Goal: Task Accomplishment & Management: Manage account settings

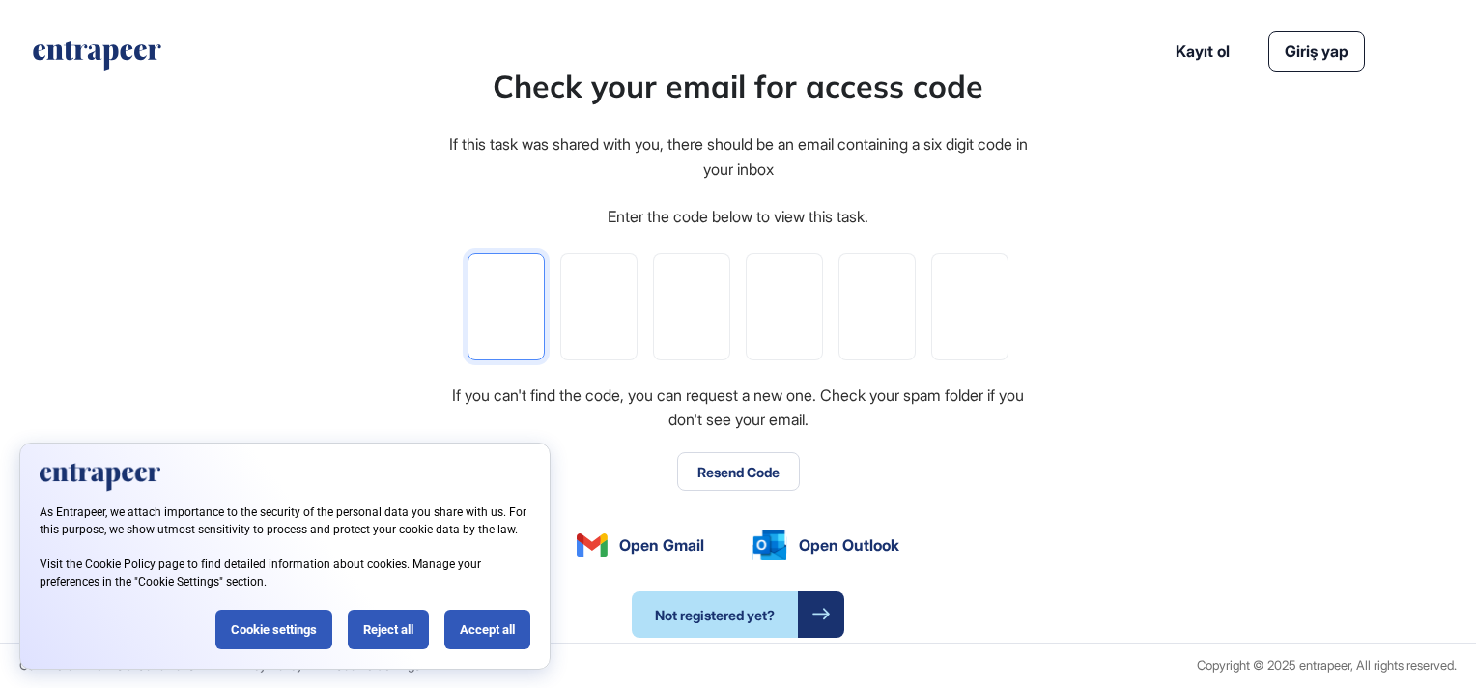
click at [527, 322] on input "tel" at bounding box center [505, 306] width 77 height 107
type input "*"
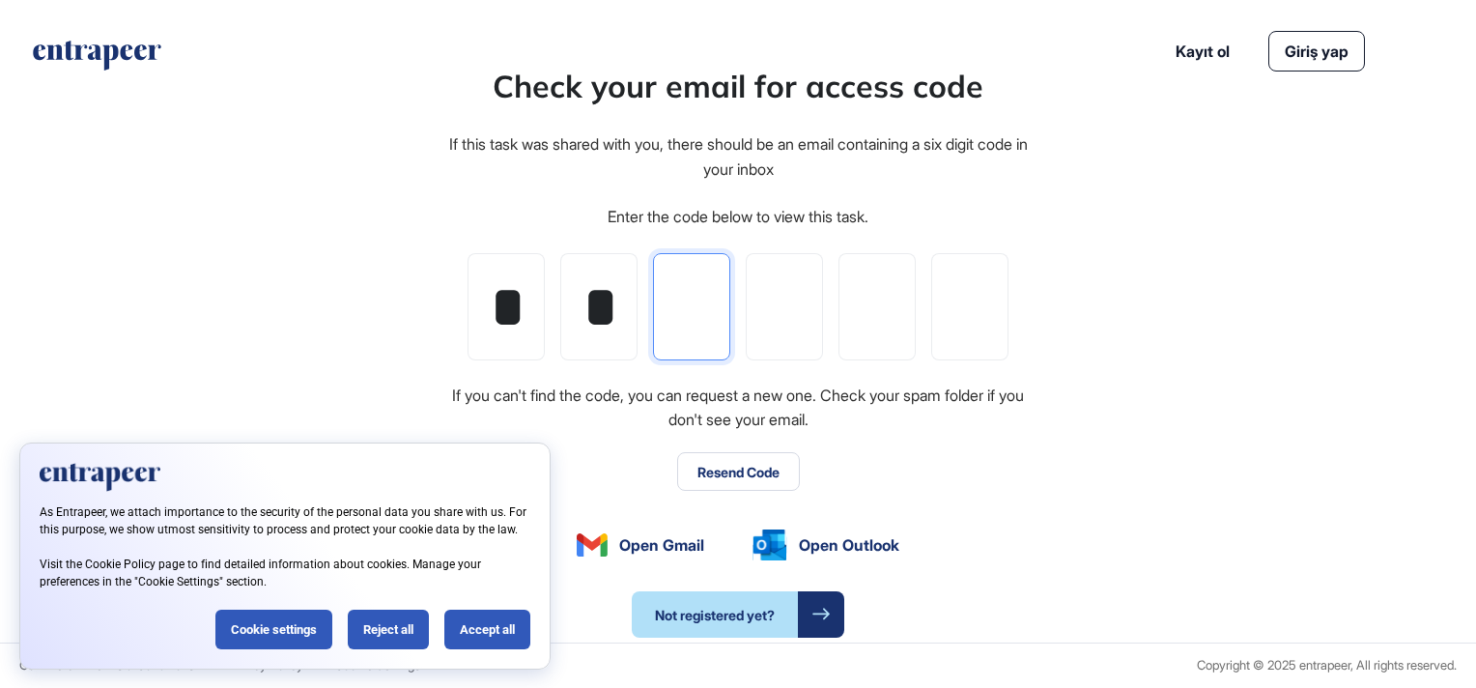
type input "*"
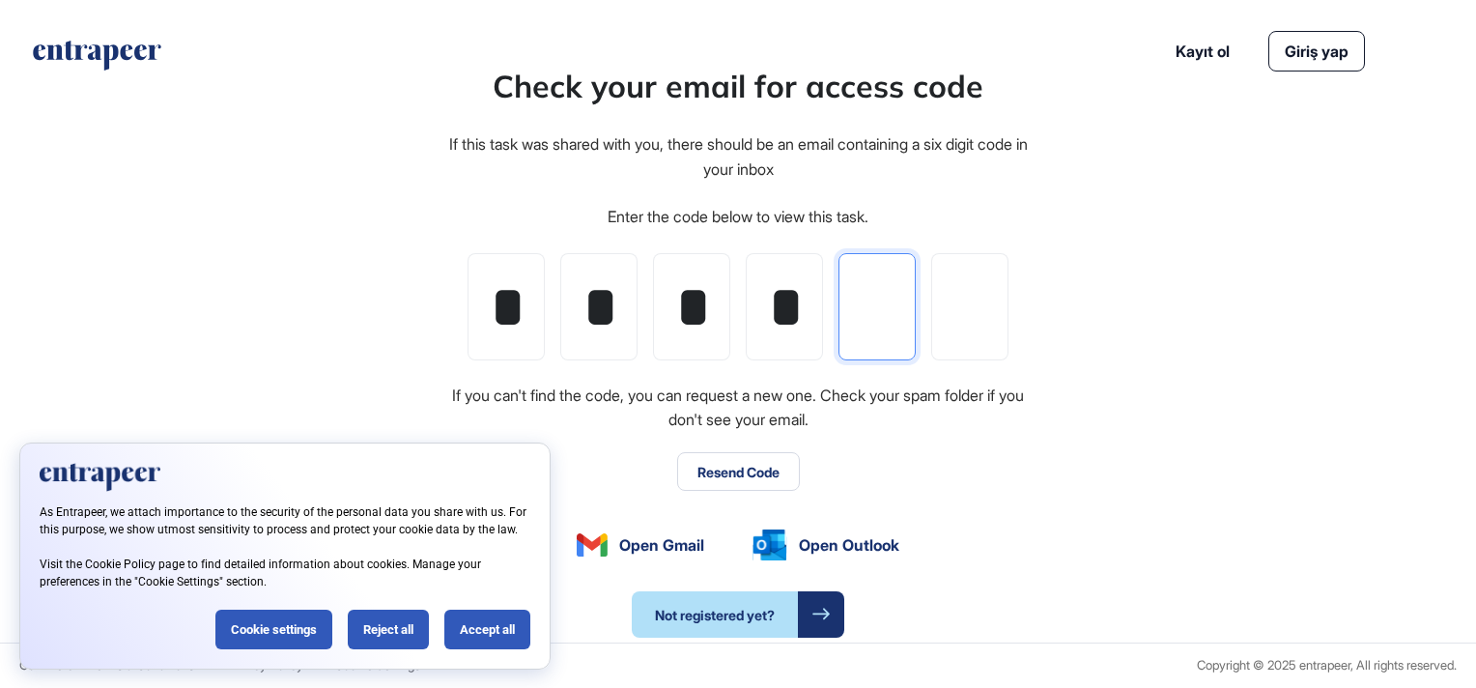
type input "*"
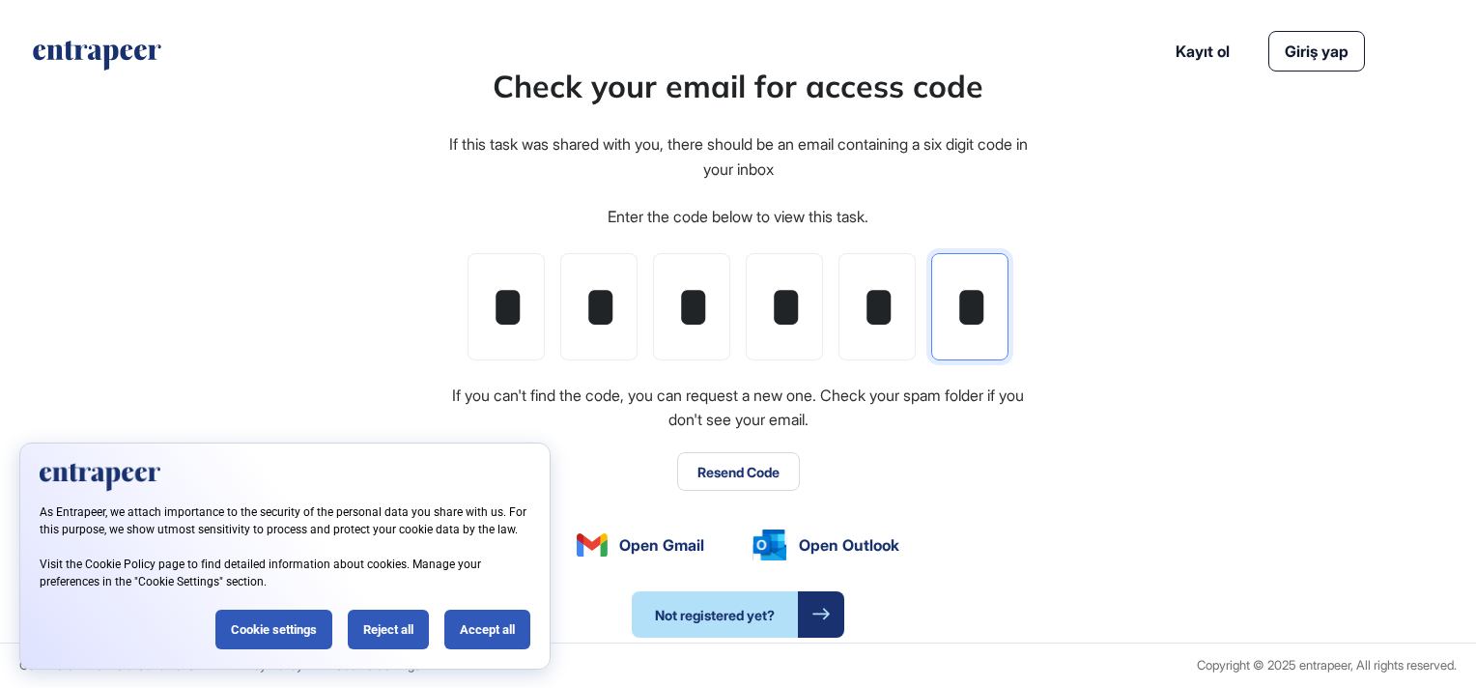
scroll to position [0, 3]
type input "*"
click at [472, 624] on div "Accept all" at bounding box center [487, 629] width 86 height 40
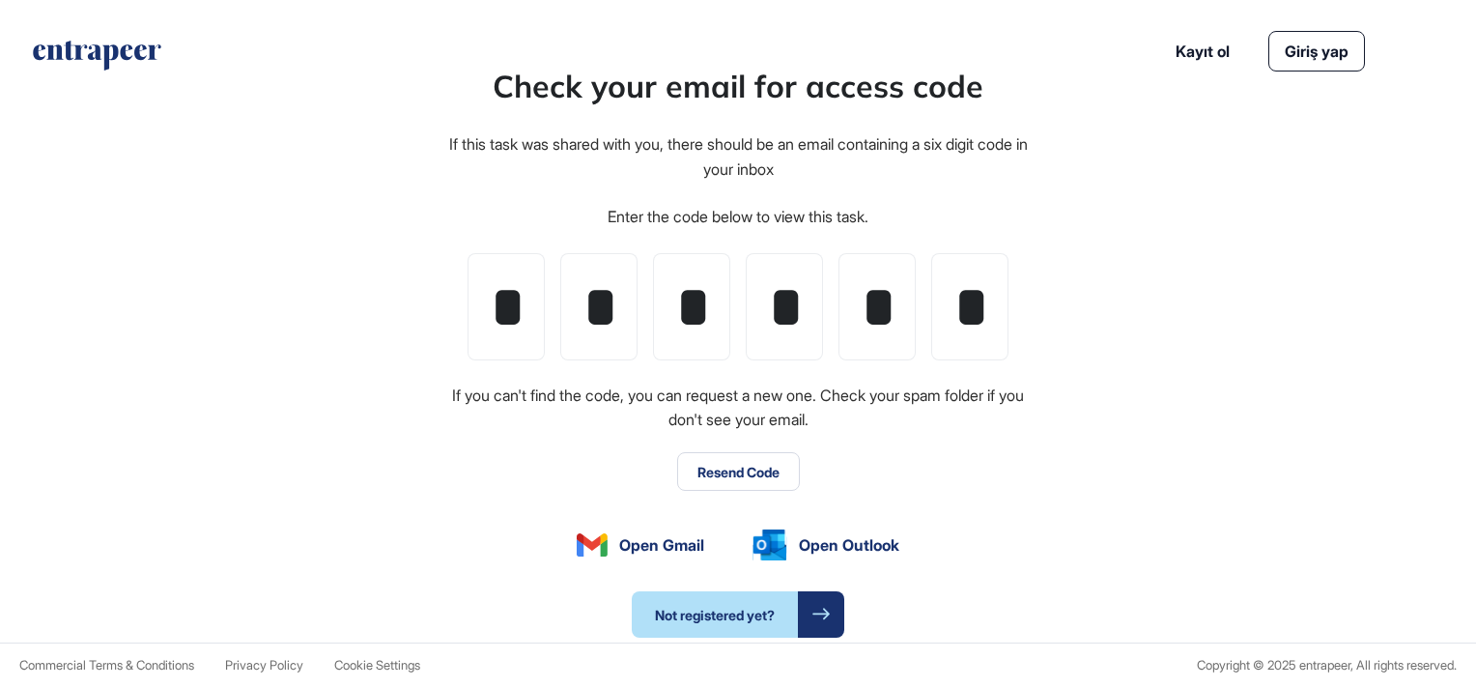
click at [721, 470] on button "Resend Code" at bounding box center [738, 471] width 123 height 39
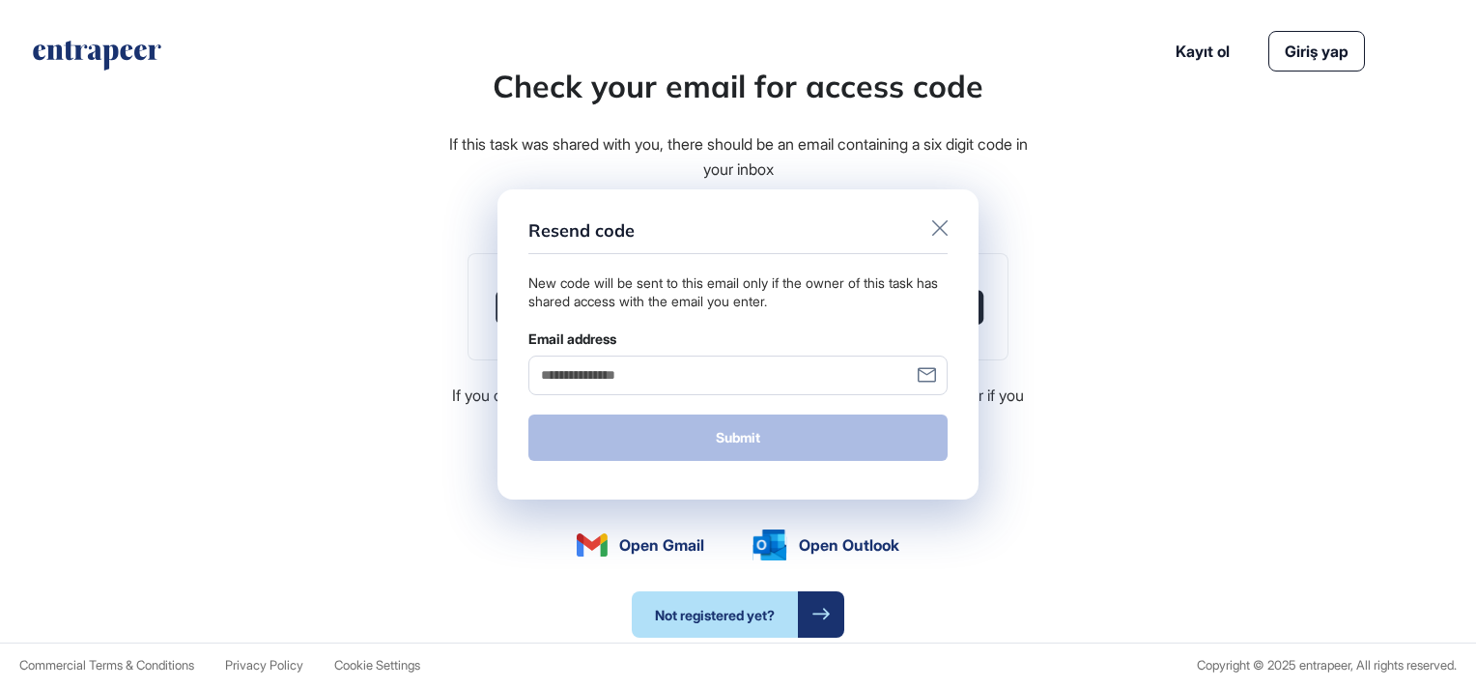
click at [943, 224] on icon at bounding box center [939, 227] width 15 height 15
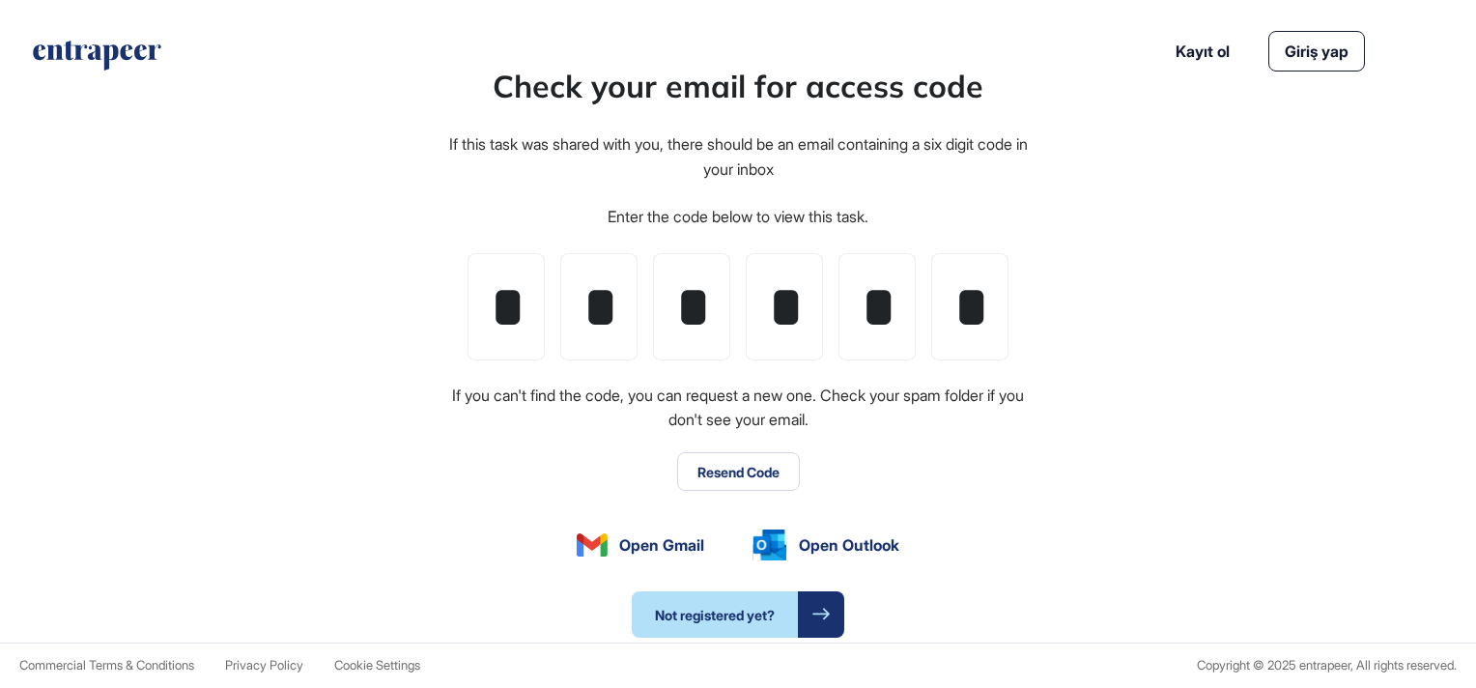
click at [1335, 55] on link "Giriş yap" at bounding box center [1316, 51] width 97 height 41
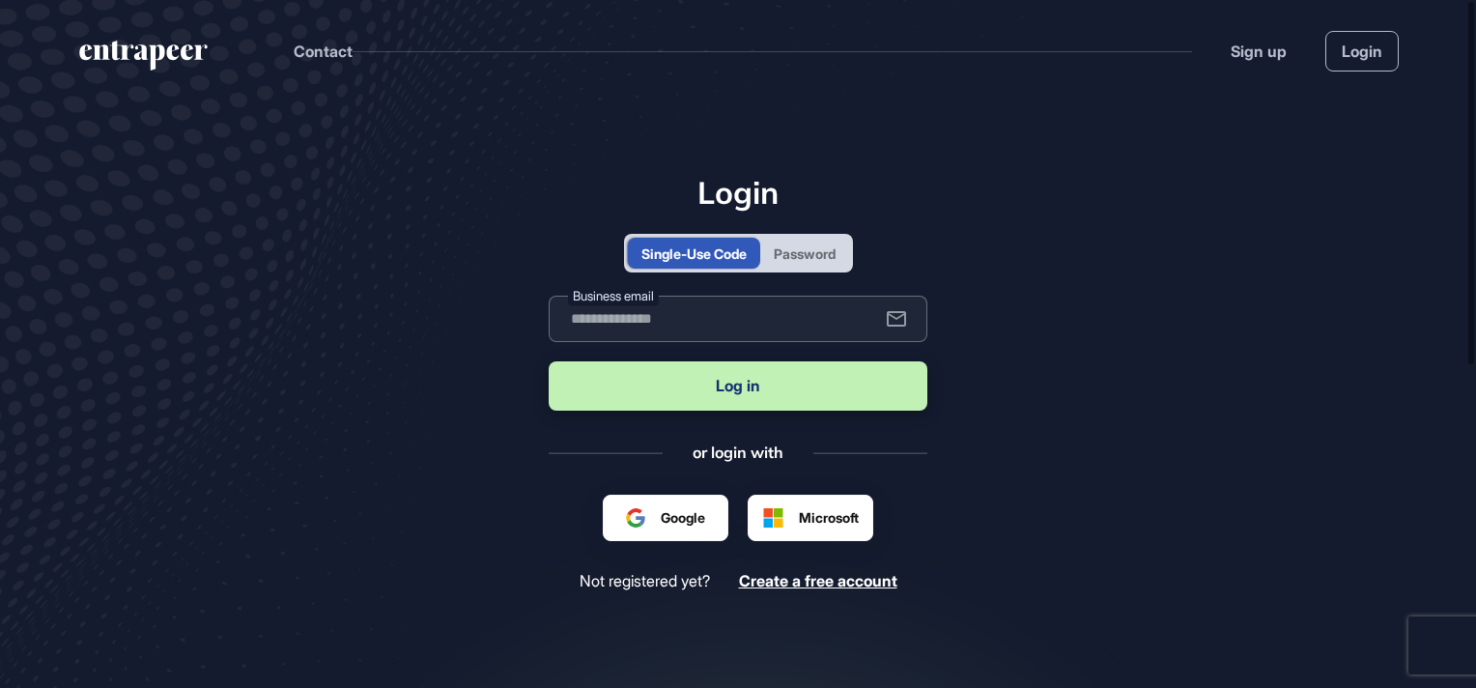
click at [643, 319] on input "text" at bounding box center [738, 319] width 379 height 46
click at [1017, 379] on main "Login Single-Use Code Password Business email Log in or login with Google Googl…" at bounding box center [738, 466] width 1476 height 730
click at [804, 256] on div "Password" at bounding box center [805, 253] width 62 height 20
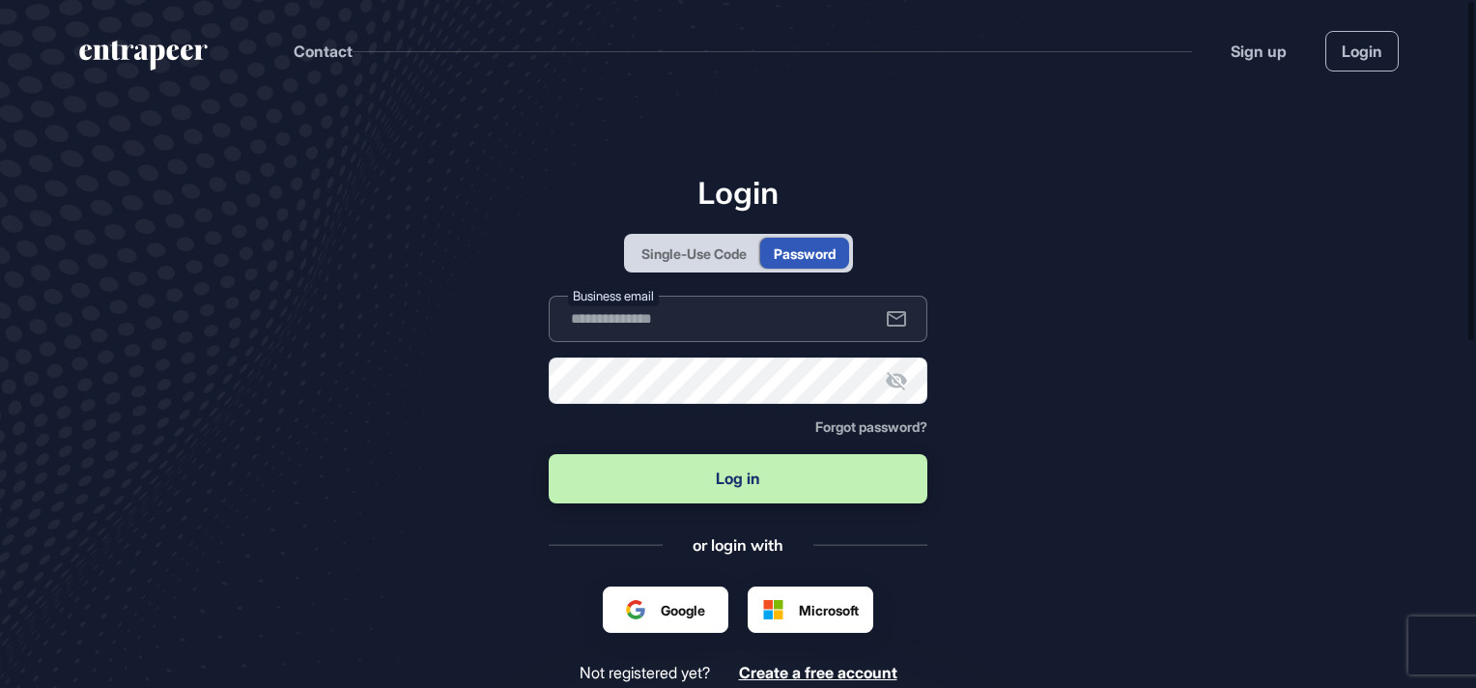
click at [655, 332] on input "text" at bounding box center [738, 319] width 379 height 46
click at [1012, 276] on main "Login Single-Use Code Password Business email Password Forgot password? Log in …" at bounding box center [738, 512] width 1476 height 822
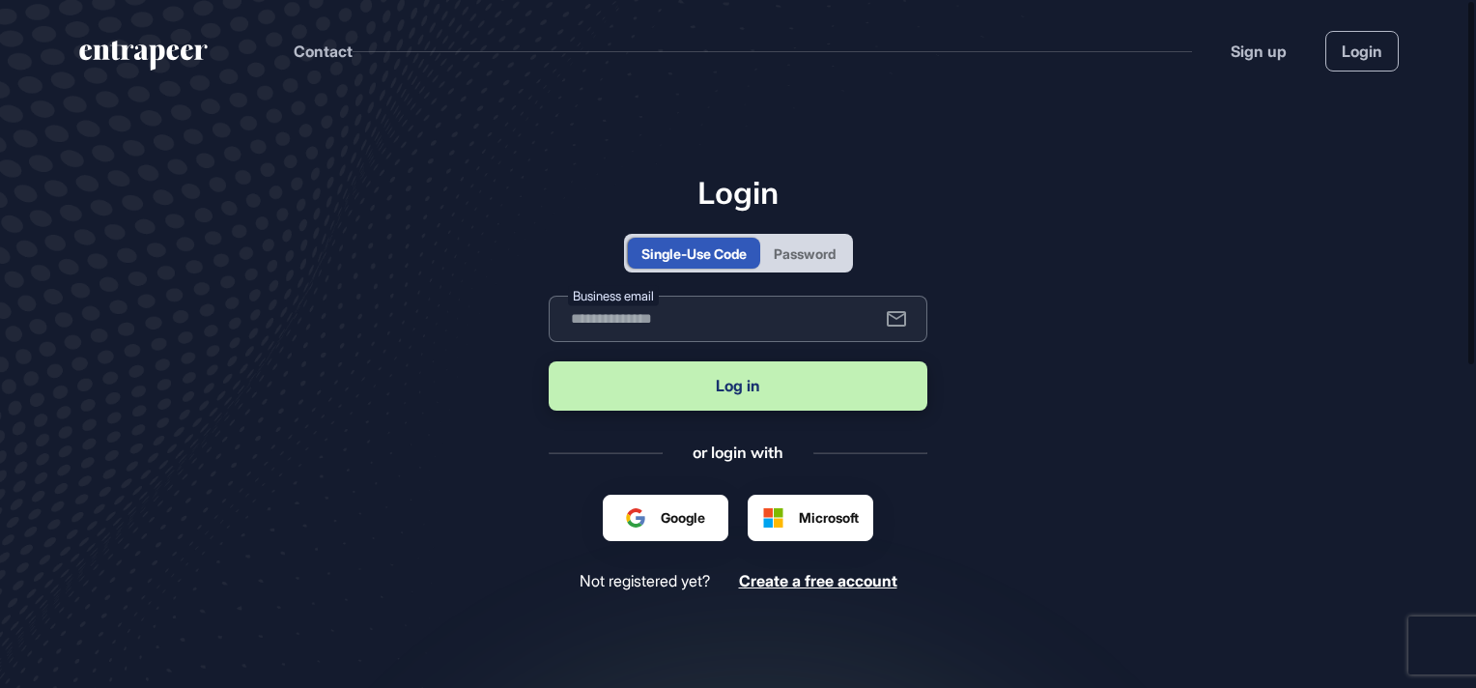
click at [626, 314] on input "text" at bounding box center [738, 319] width 379 height 46
type input "**********"
click at [756, 390] on button "Log in" at bounding box center [738, 385] width 379 height 49
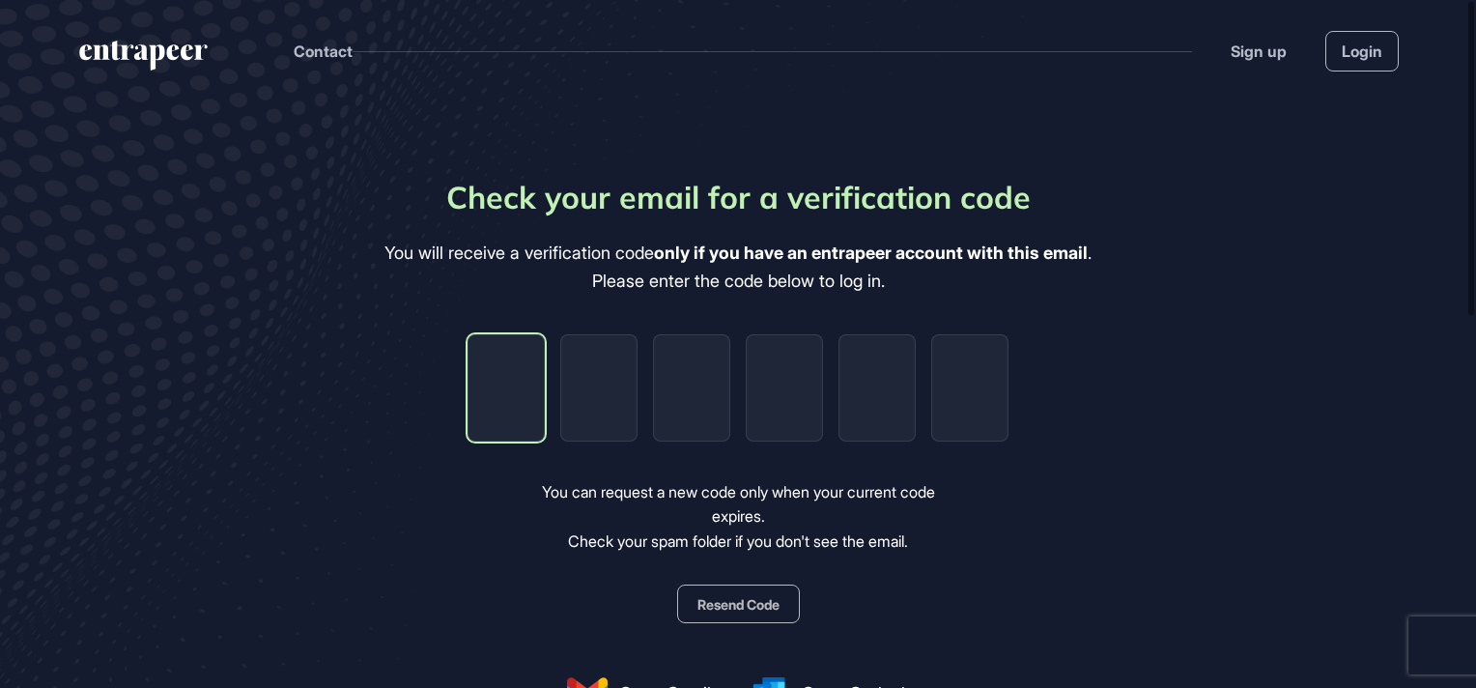
type input "*"
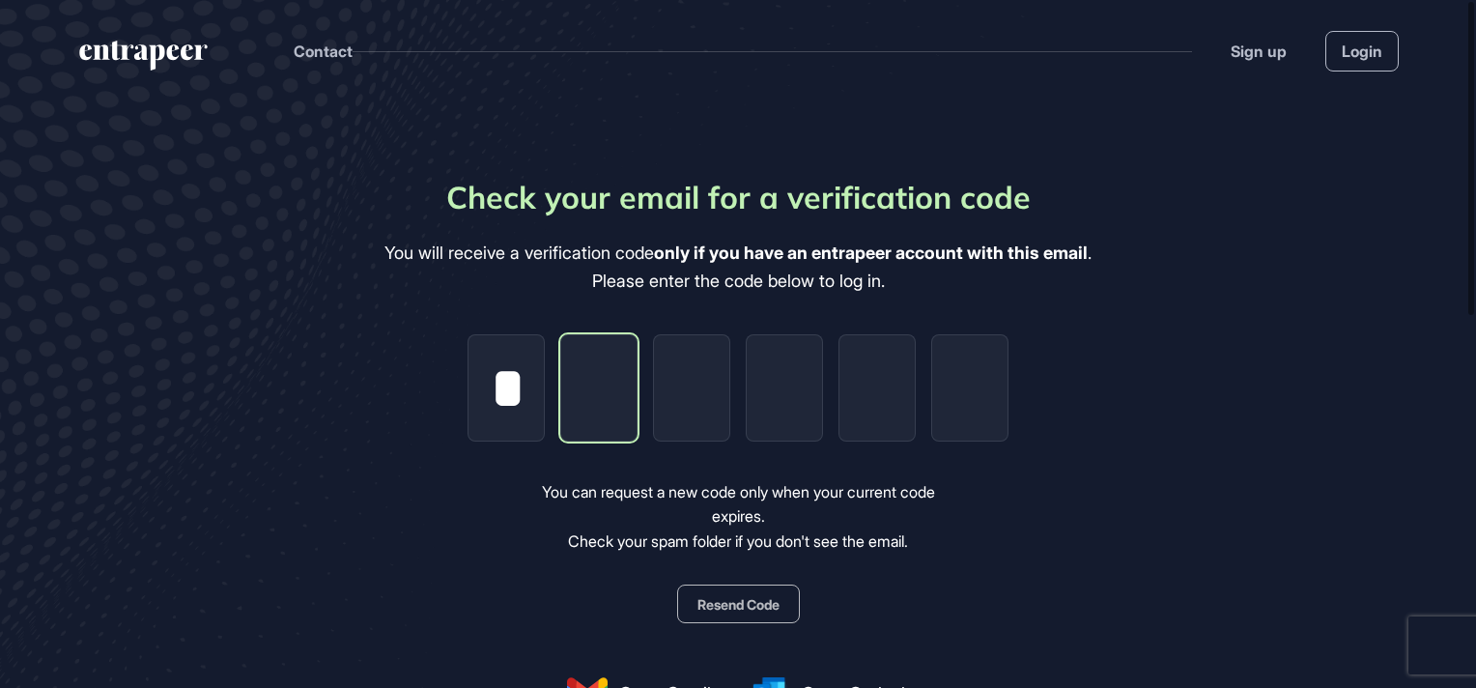
type input "*"
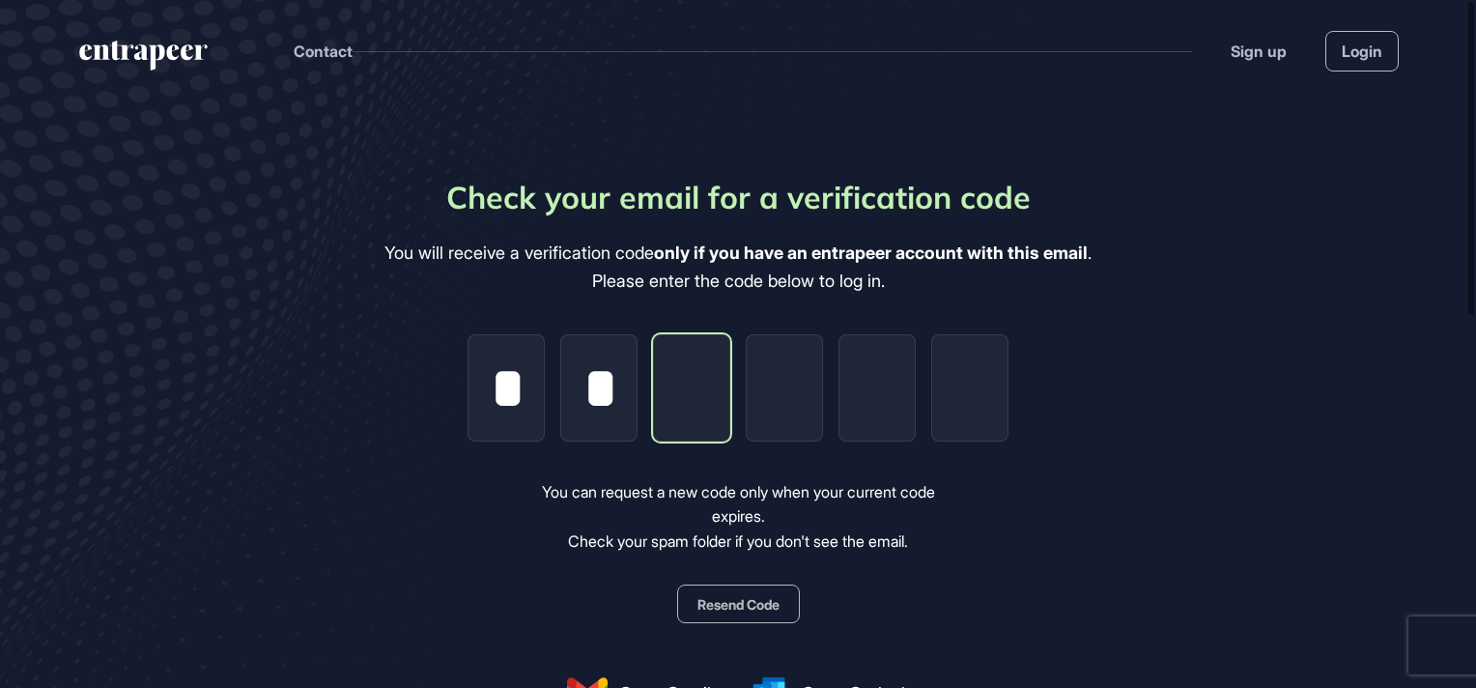
type input "*"
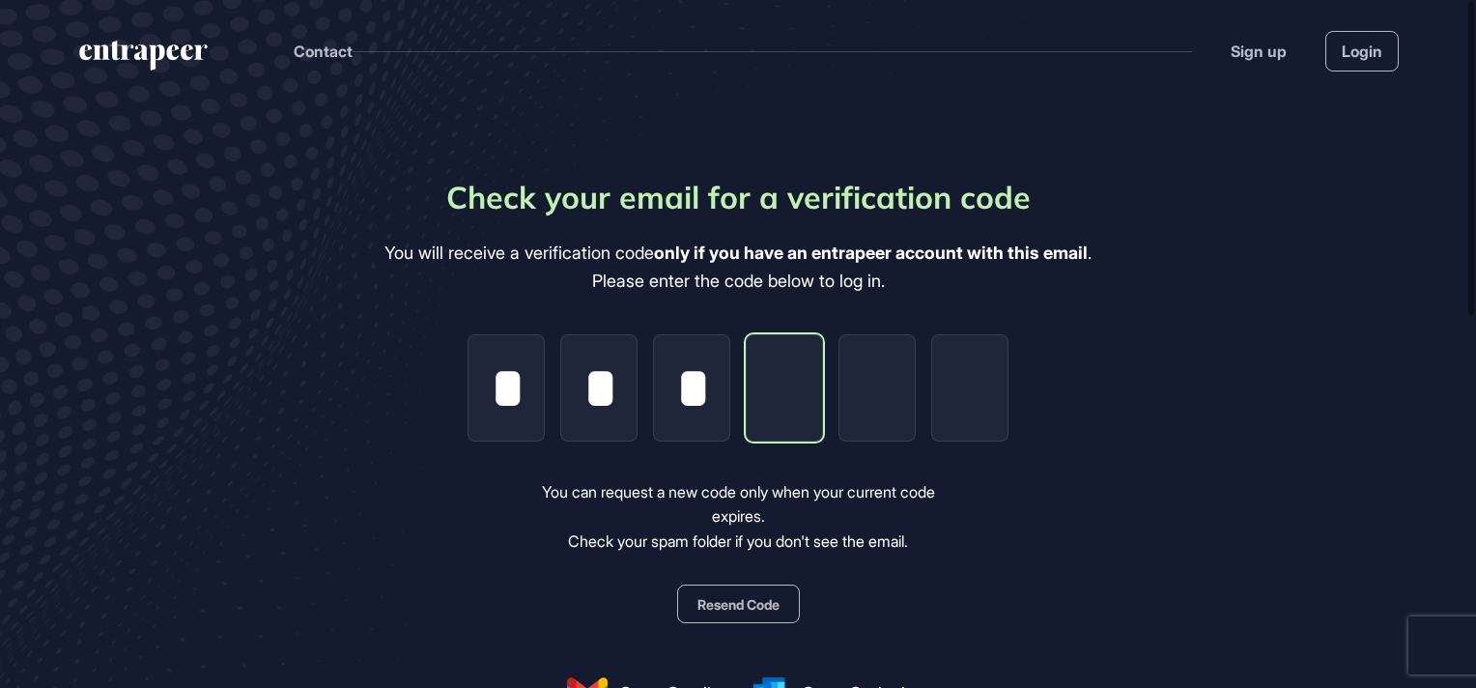
type input "*"
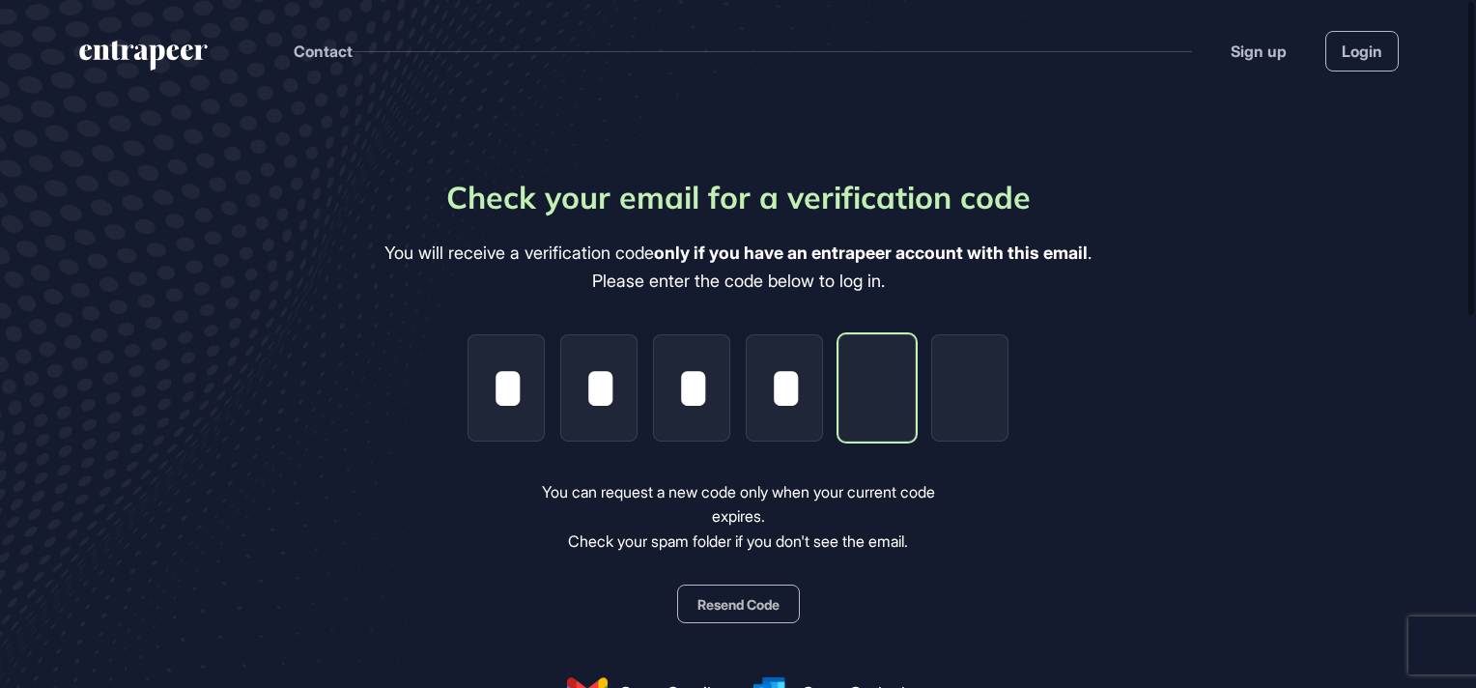
type input "*"
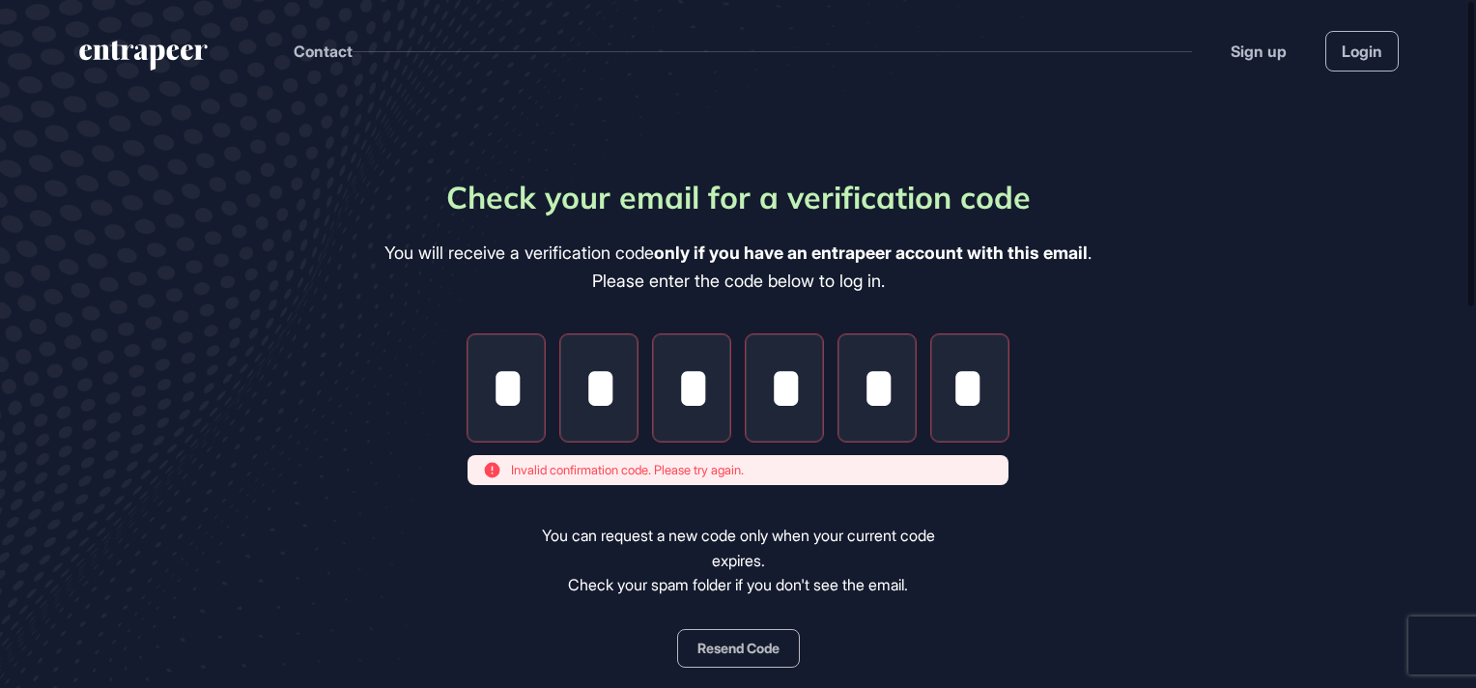
type input "*"
click at [723, 641] on button "Resend Code" at bounding box center [738, 648] width 123 height 39
click at [957, 543] on div "You can request a new code only when your current code expires. Check your spam…" at bounding box center [738, 560] width 447 height 74
click at [537, 387] on input "*" at bounding box center [505, 387] width 77 height 107
click at [962, 391] on input "*" at bounding box center [969, 387] width 77 height 107
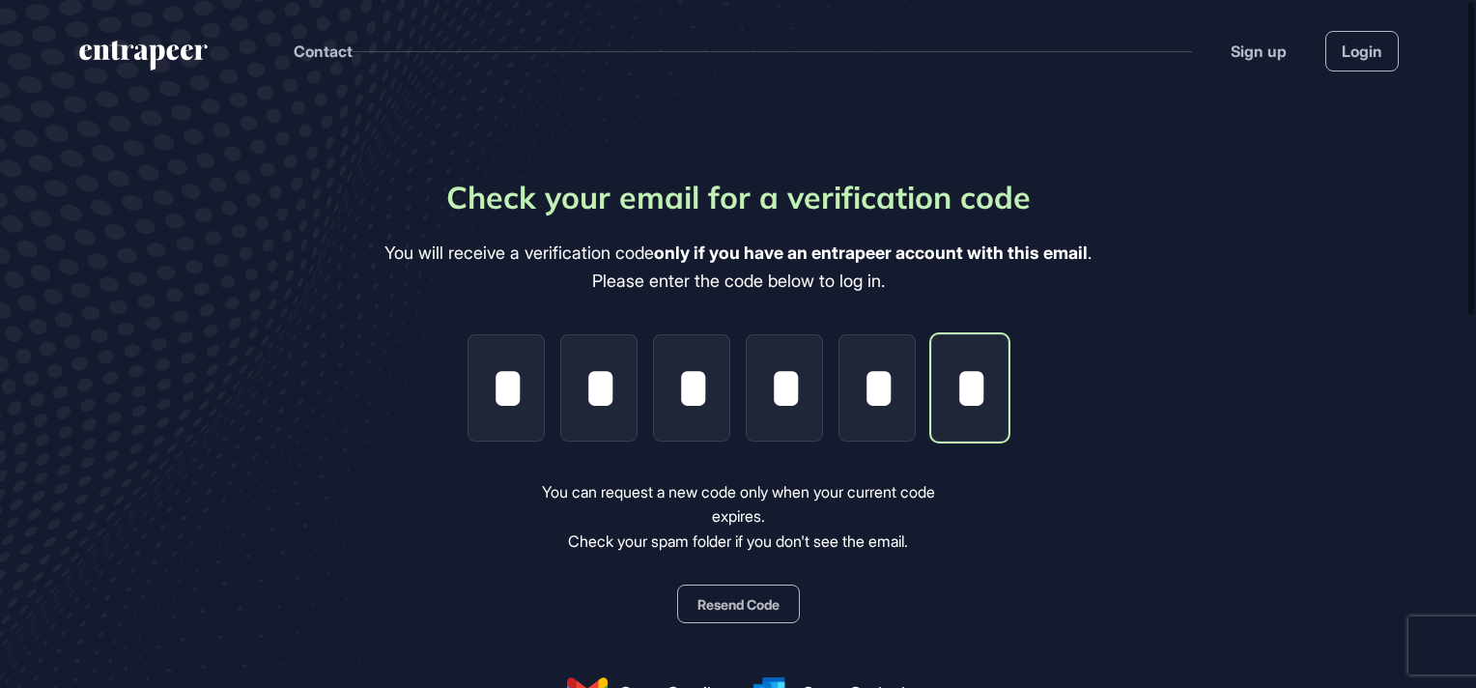
click at [988, 399] on input "*" at bounding box center [969, 387] width 77 height 107
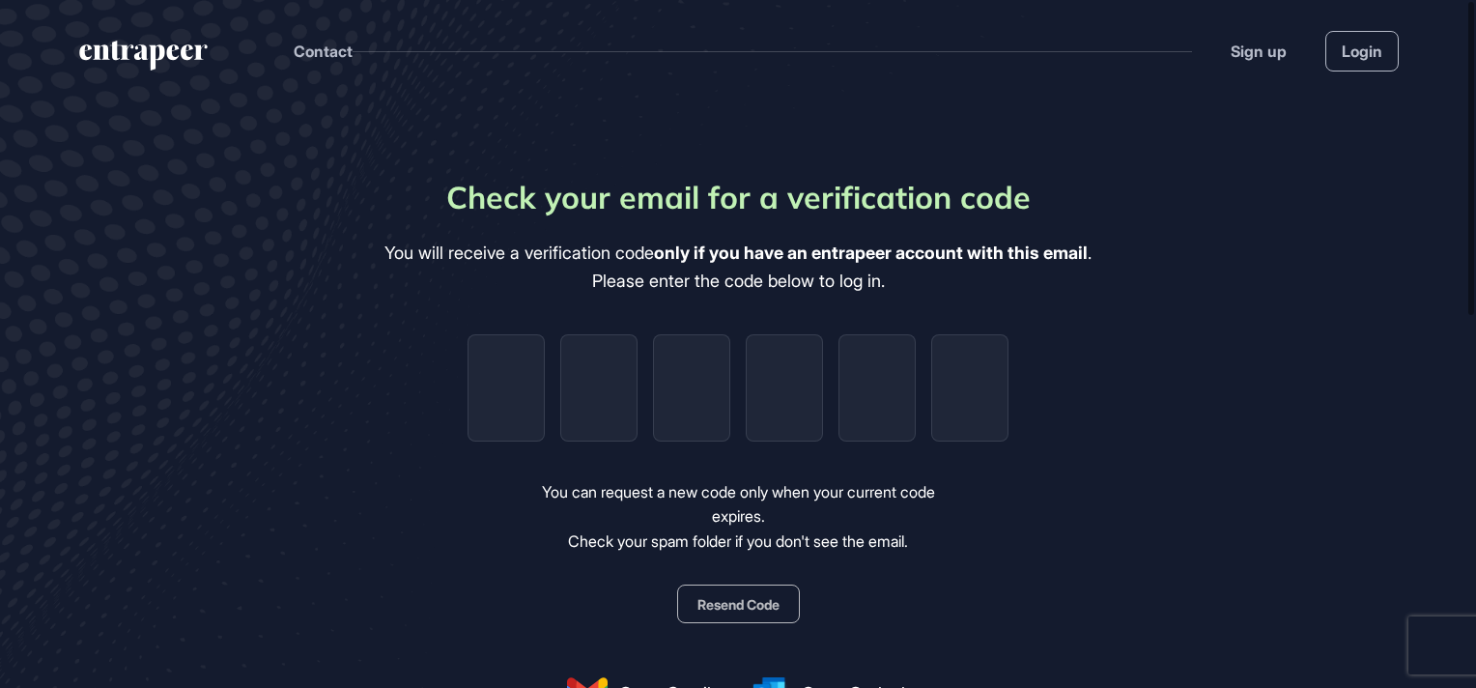
click at [737, 597] on button "Resend Code" at bounding box center [738, 603] width 123 height 39
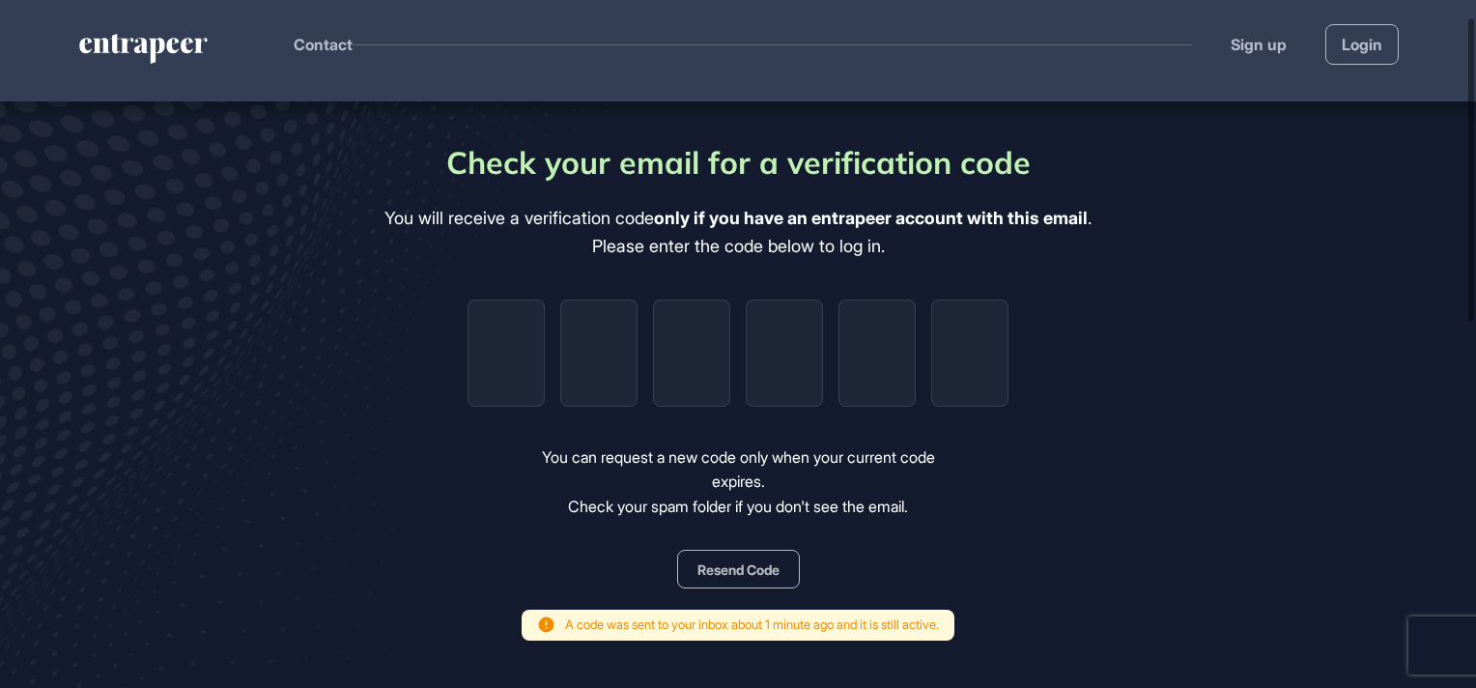
scroll to position [39, 0]
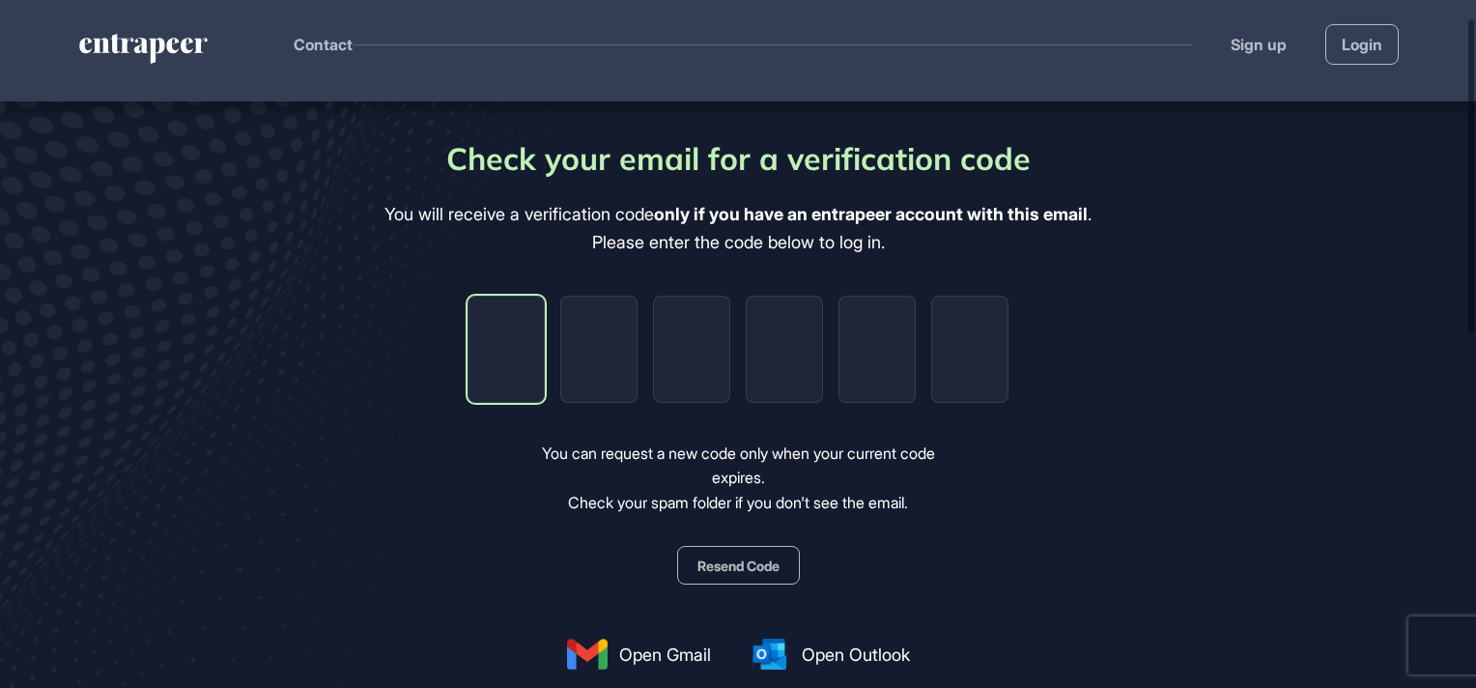
click at [523, 340] on input "tel" at bounding box center [505, 349] width 77 height 107
type input "*"
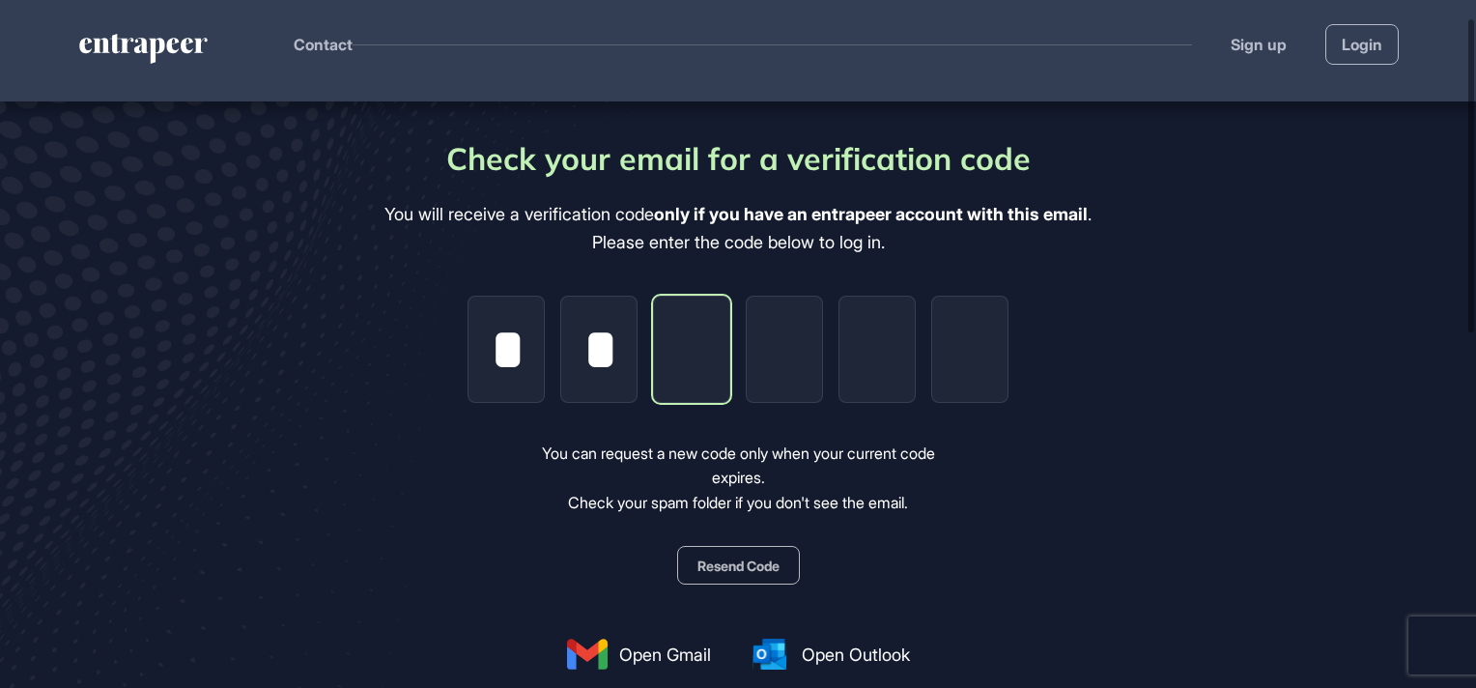
type input "*"
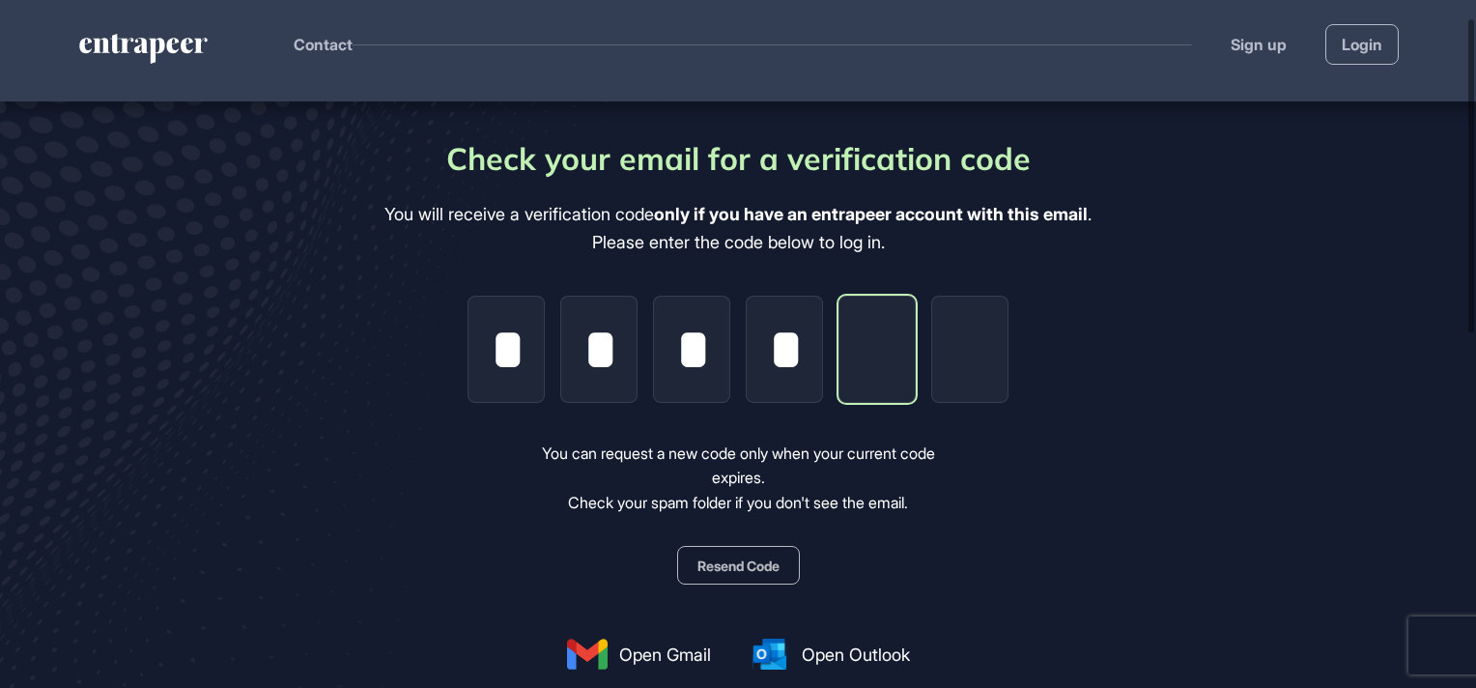
type input "*"
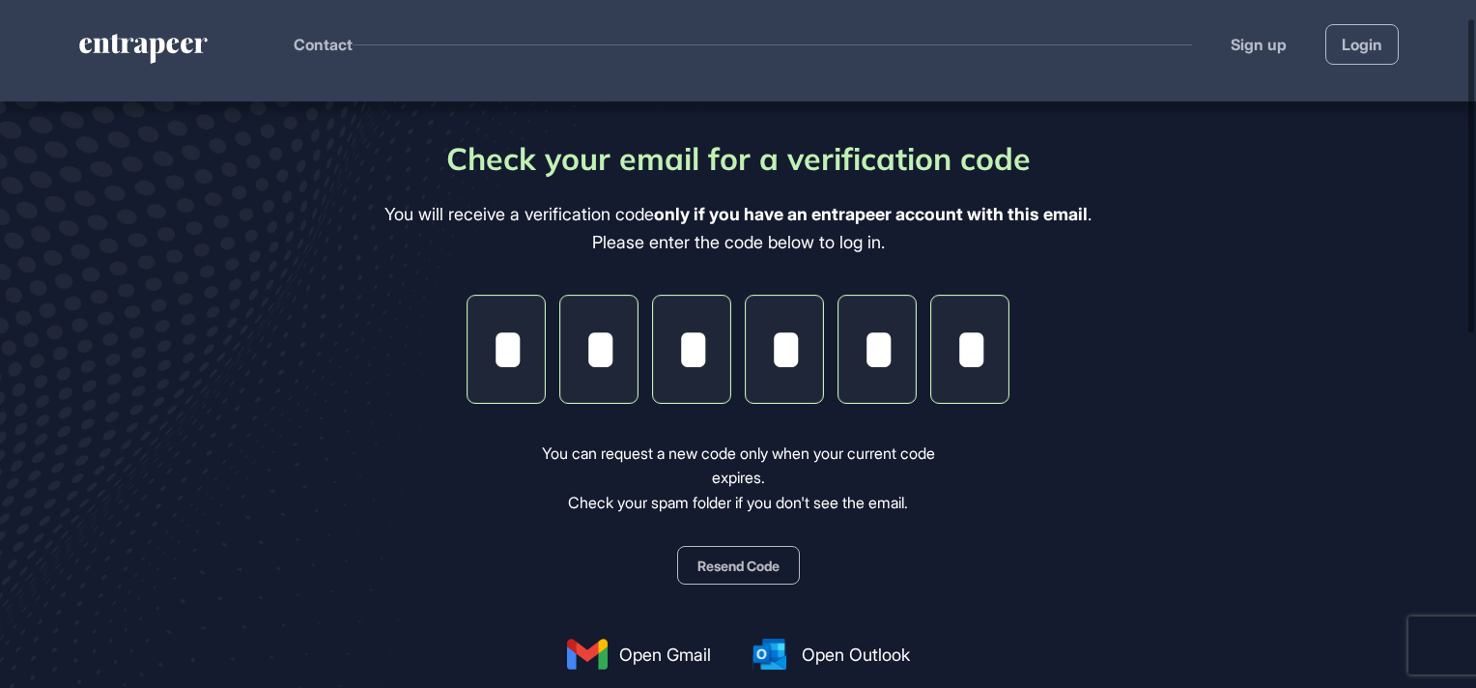
type input "*"
click at [1027, 557] on div "Check your email for a verification code You will receive a verification code o…" at bounding box center [737, 444] width 707 height 619
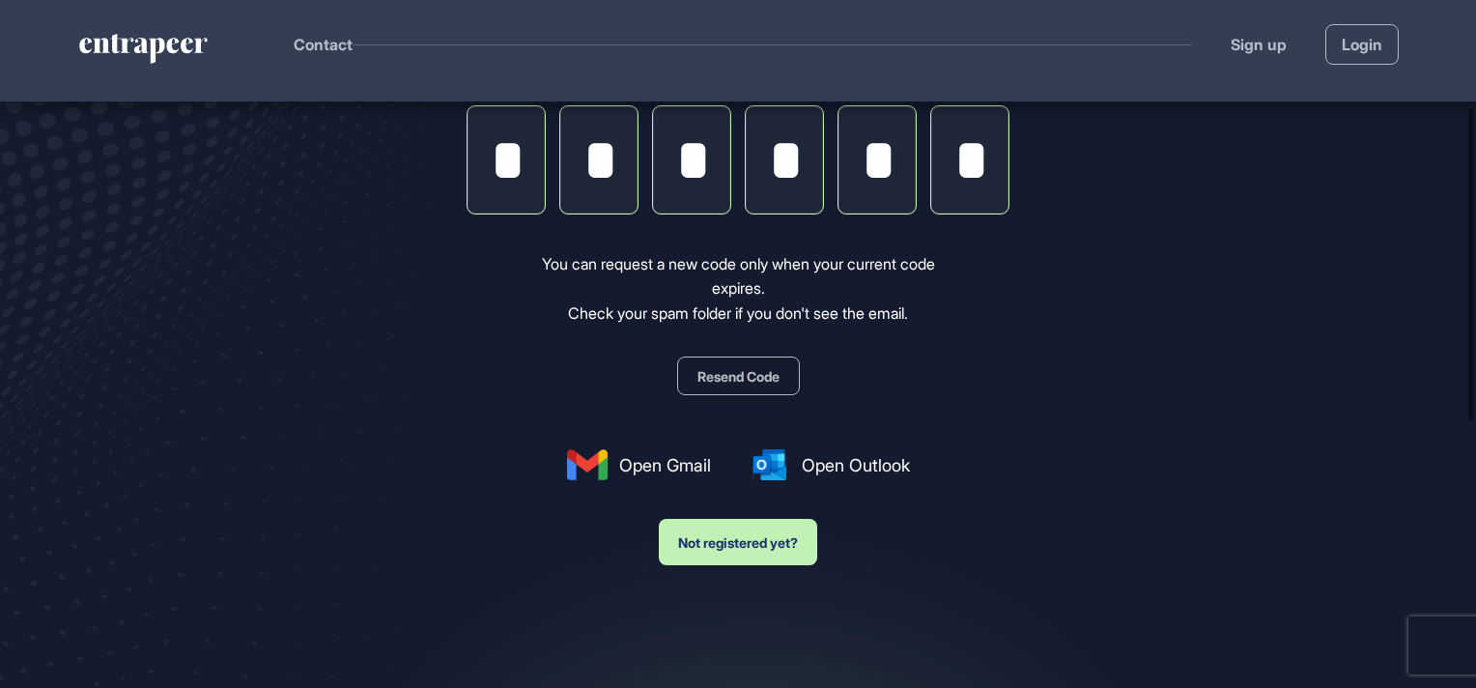
scroll to position [235, 0]
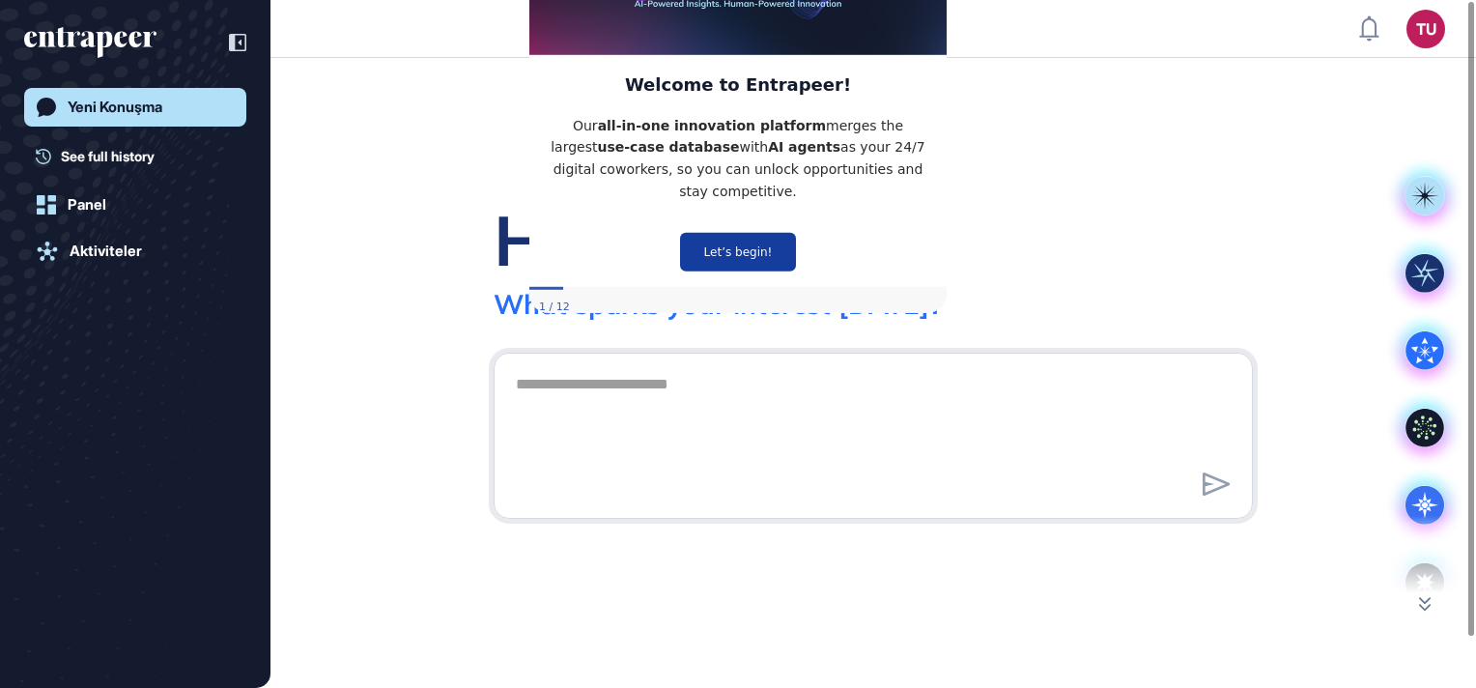
click at [744, 233] on button "Let’s begin!" at bounding box center [738, 252] width 116 height 39
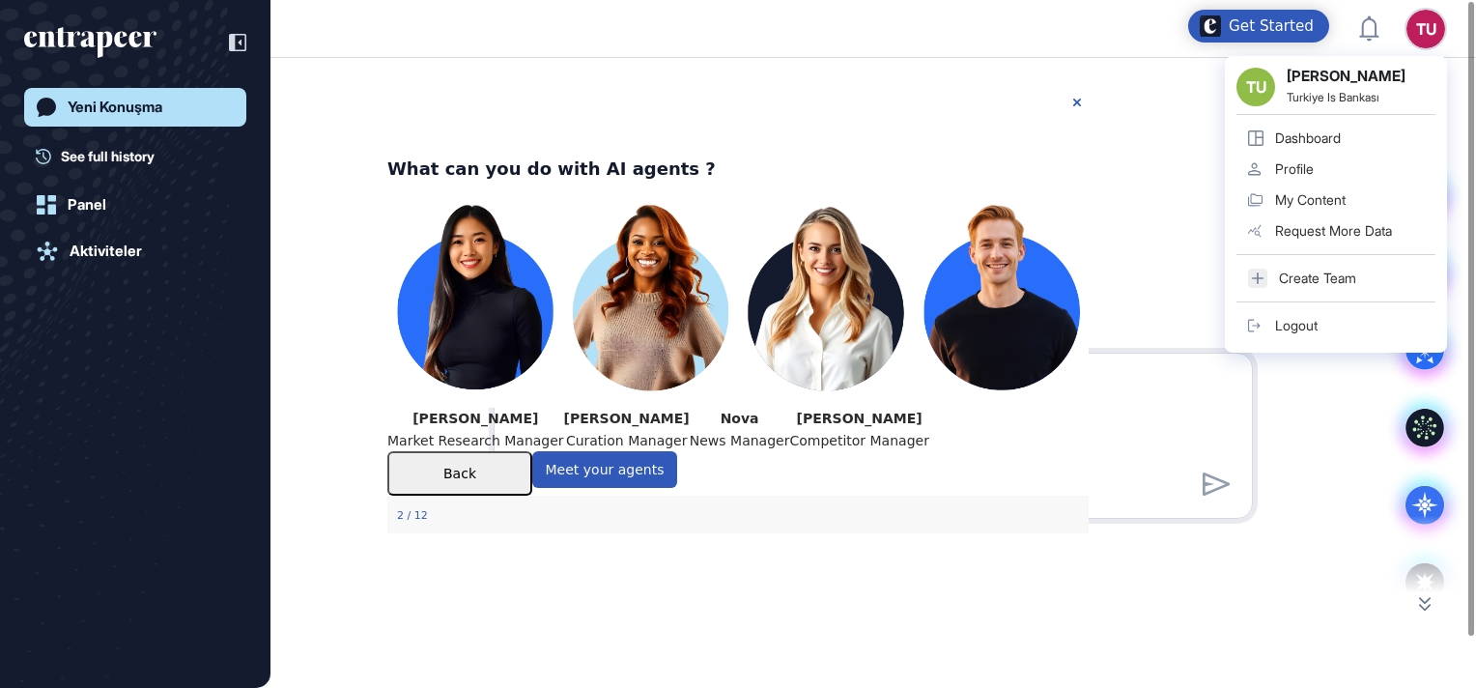
click at [1415, 56] on div "TU Tolga Uslu Turkiye Is Bankası Dashboard Profile My Content Request More Data…" at bounding box center [1336, 204] width 222 height 296
click at [1304, 161] on div "Profile" at bounding box center [1294, 168] width 39 height 15
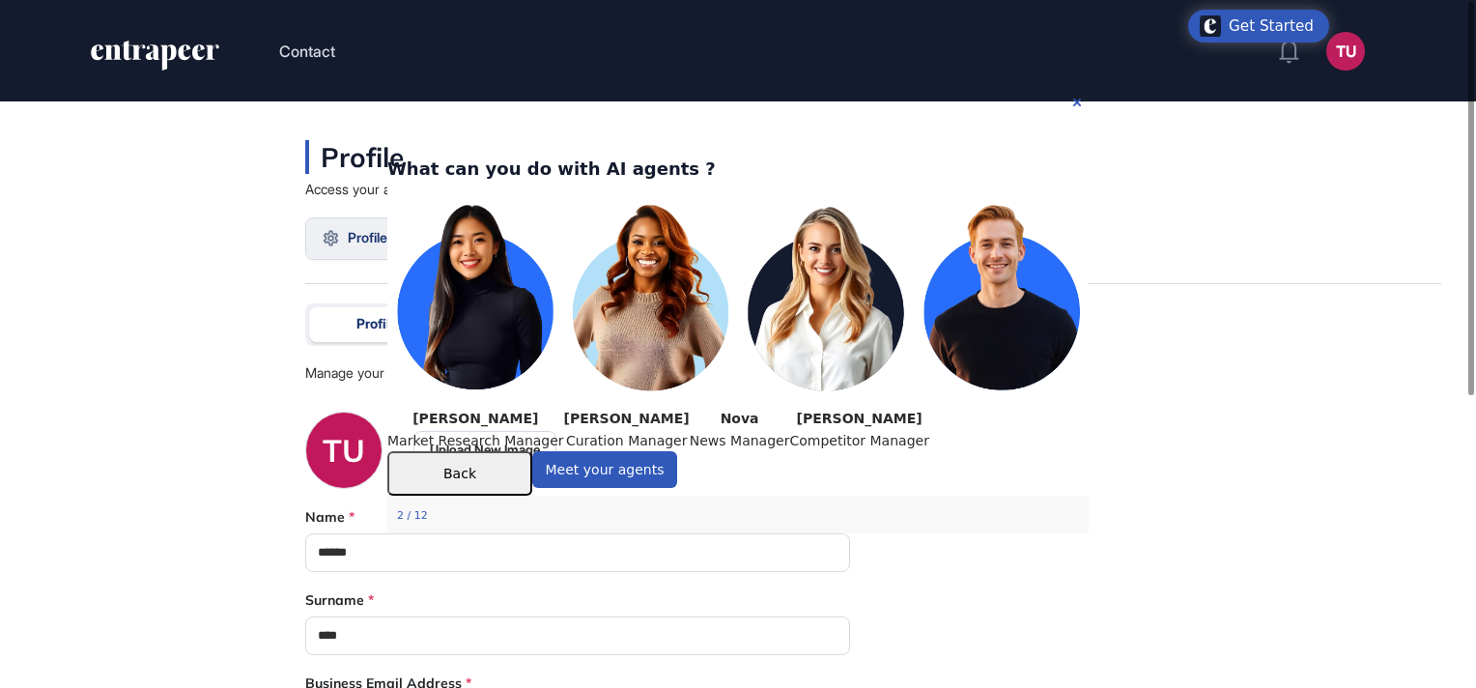
click at [164, 36] on header "Contact TU Dashboard Profile My Content Request More Data" at bounding box center [738, 50] width 1476 height 101
click at [146, 52] on icon "entrapeer-logo" at bounding box center [155, 56] width 132 height 31
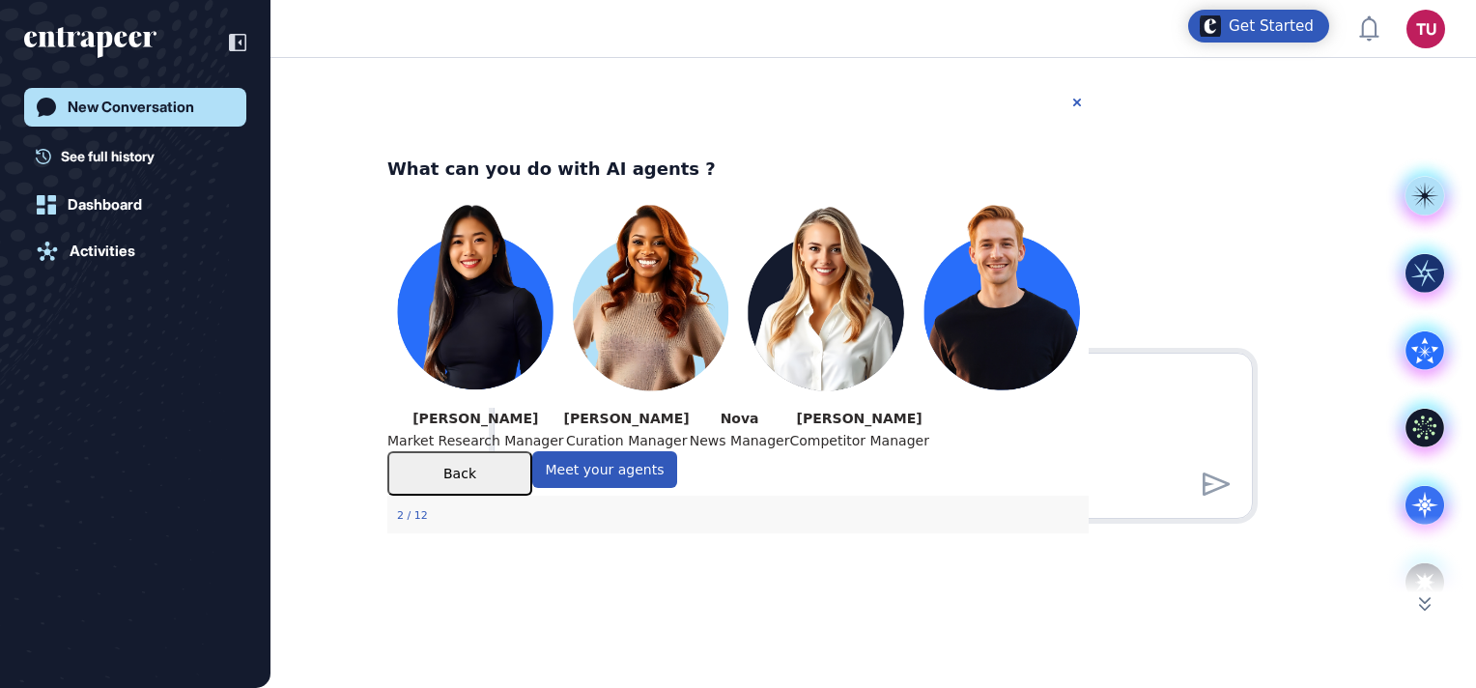
click at [507, 305] on img at bounding box center [737, 295] width 701 height 225
click at [677, 488] on button "Meet your agents" at bounding box center [604, 469] width 145 height 37
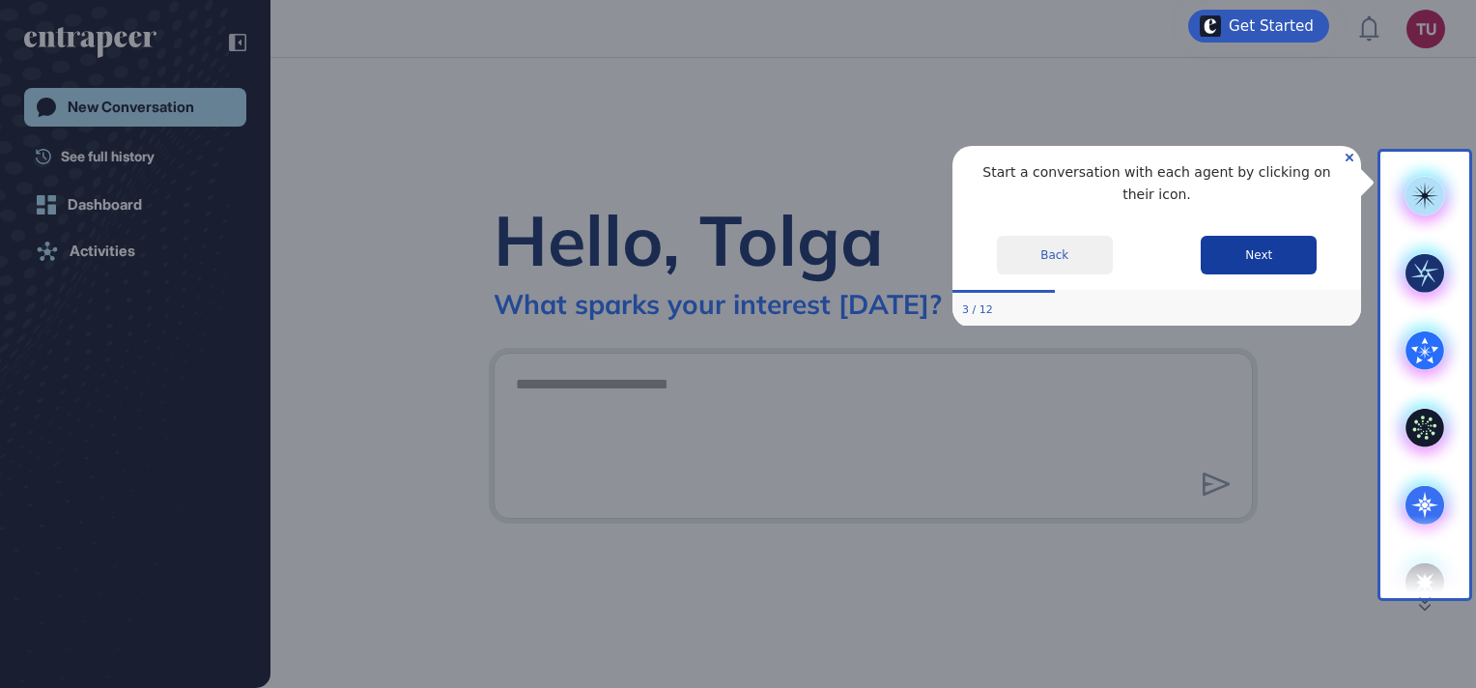
click at [1250, 235] on button "Next" at bounding box center [1258, 254] width 116 height 39
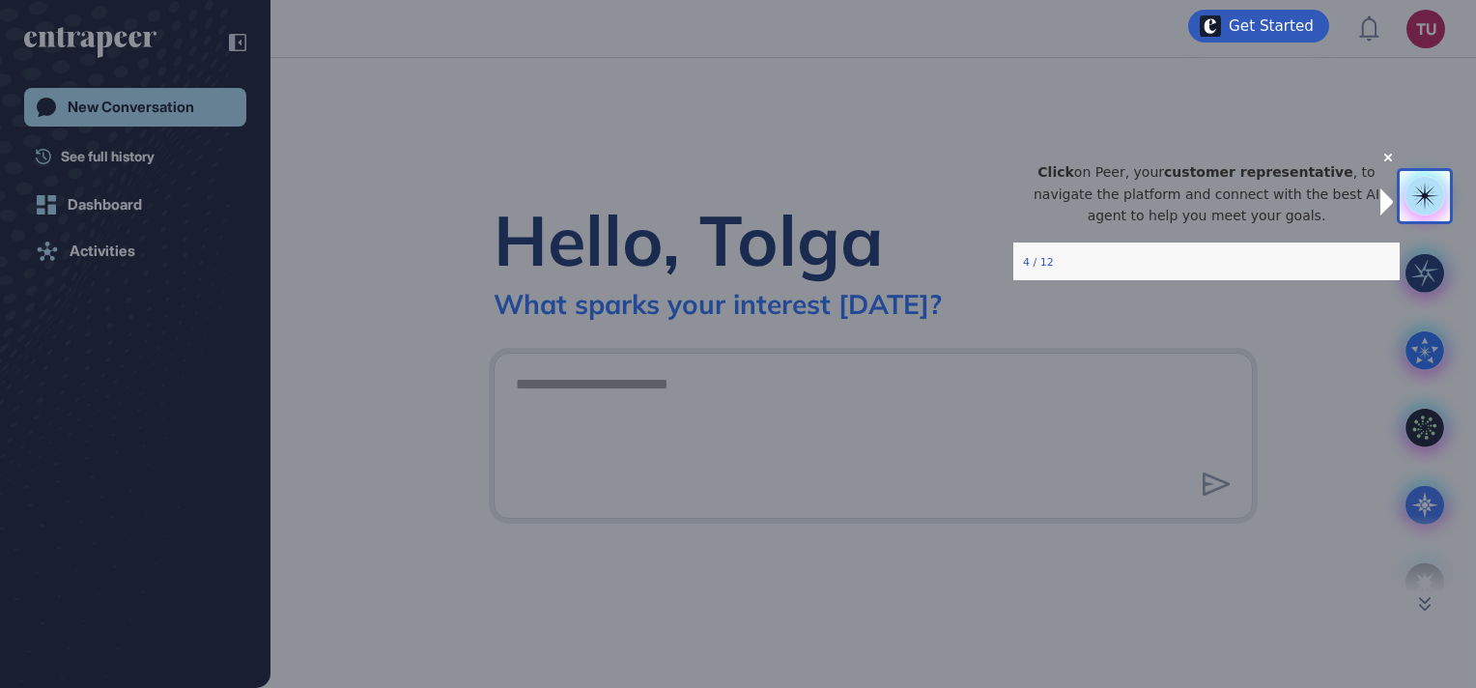
click at [1362, 341] on div at bounding box center [699, 344] width 1399 height 688
click at [1384, 160] on icon "Close Preview" at bounding box center [1388, 157] width 8 height 8
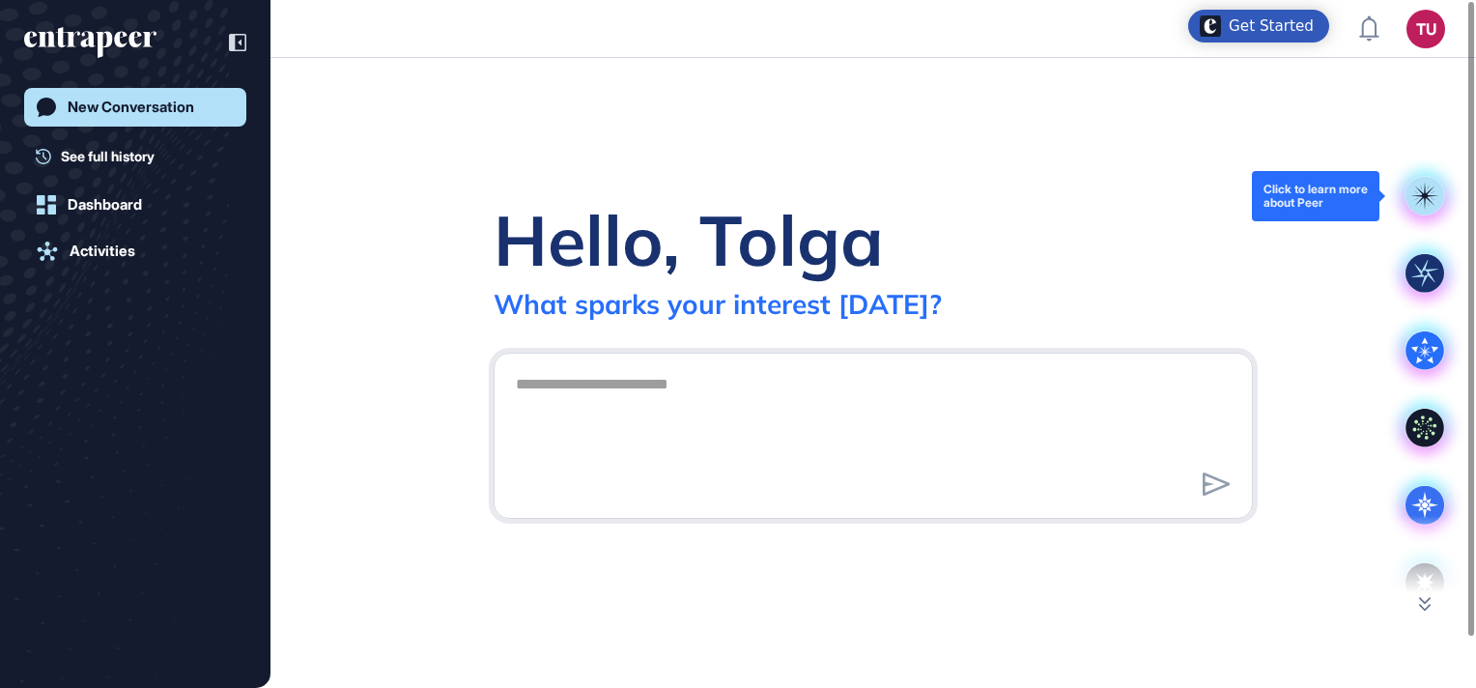
click at [1427, 193] on rect at bounding box center [1424, 196] width 39 height 39
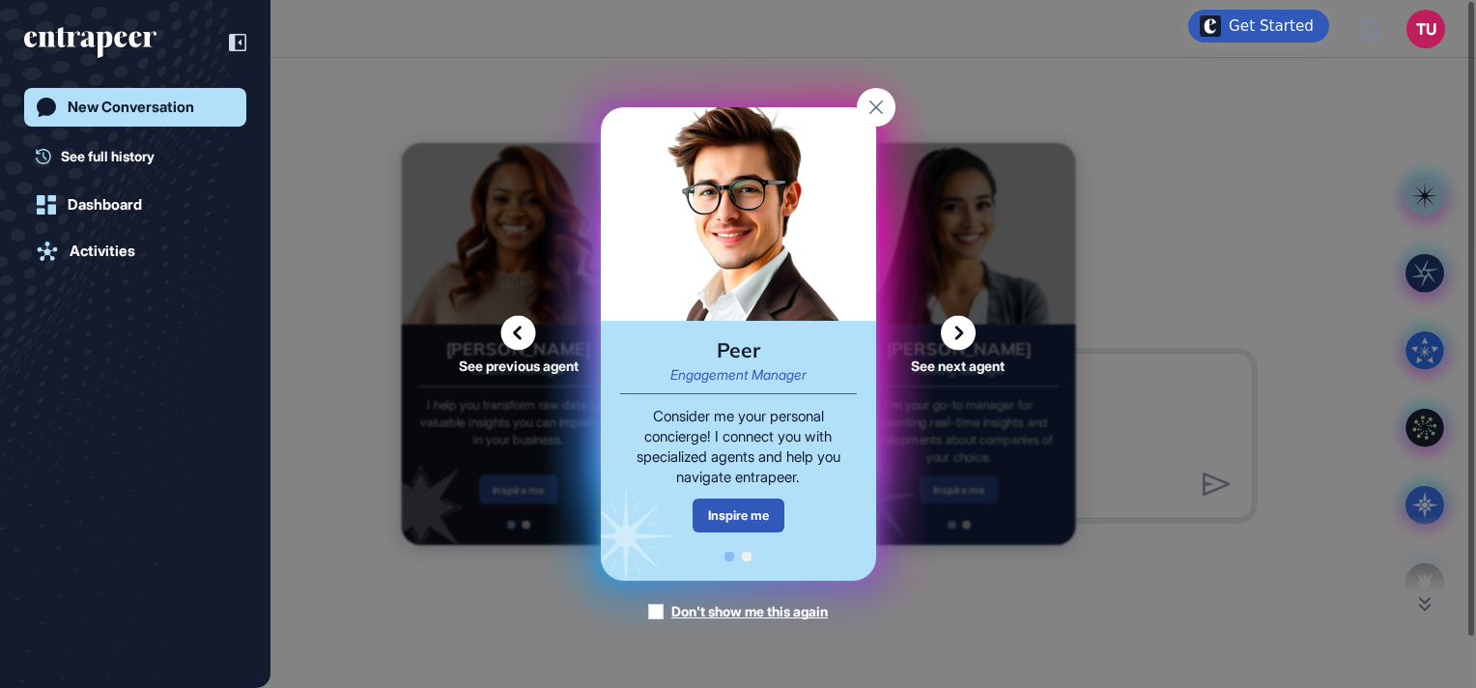
click at [526, 326] on icon at bounding box center [518, 333] width 35 height 35
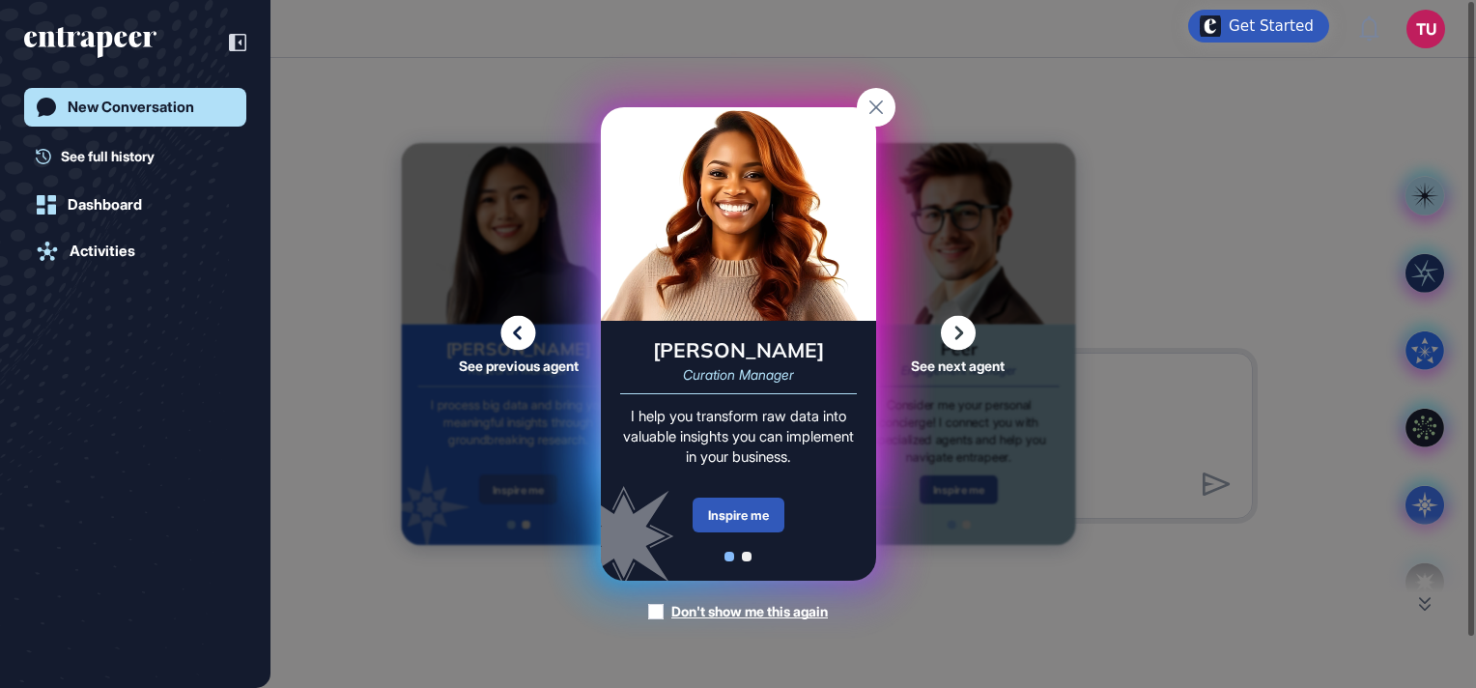
click at [526, 326] on icon at bounding box center [518, 333] width 35 height 35
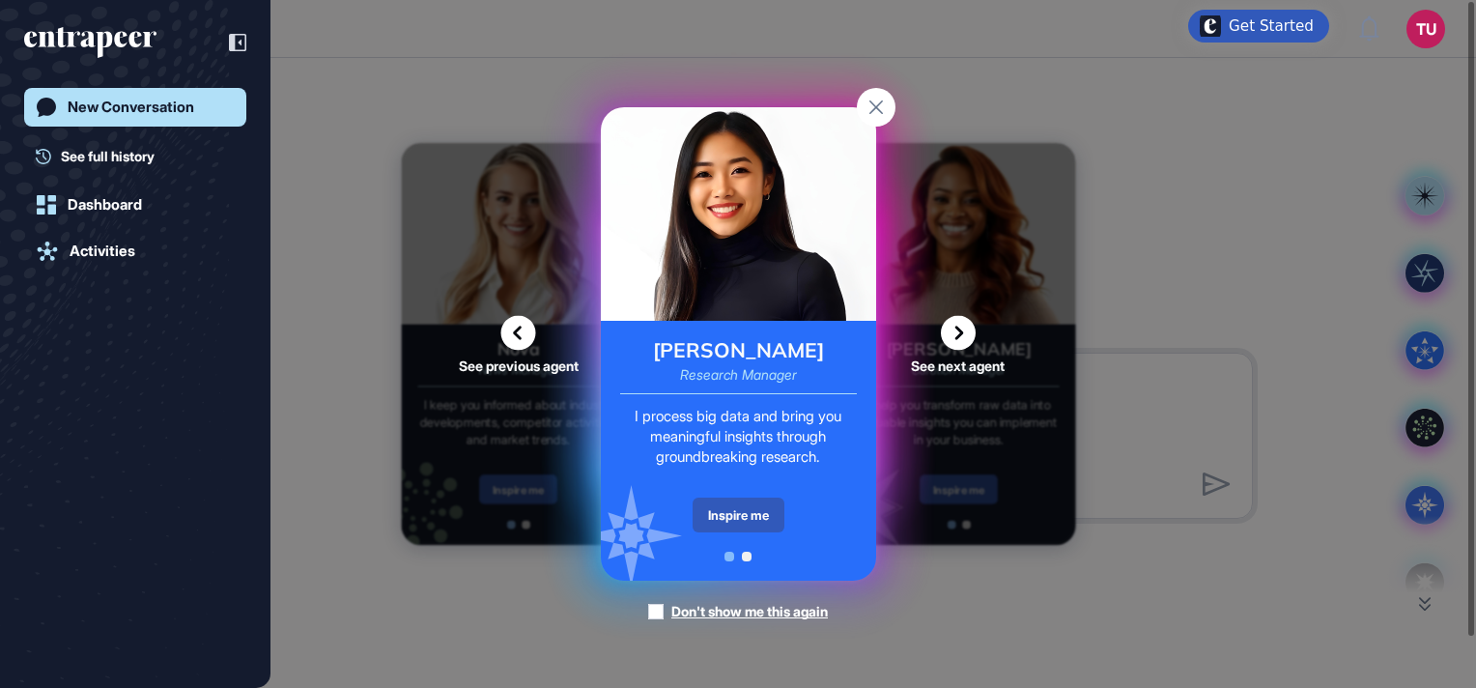
click at [526, 326] on icon at bounding box center [518, 333] width 35 height 35
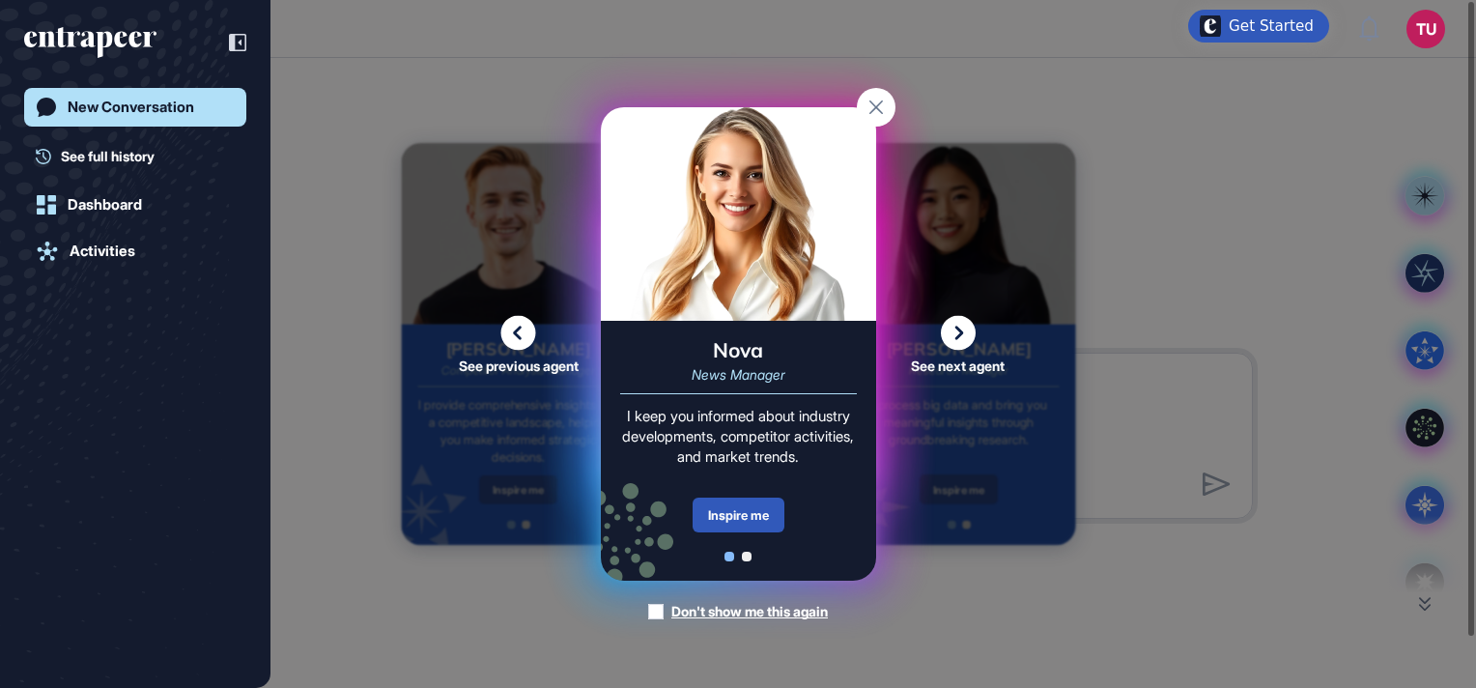
click at [526, 326] on icon at bounding box center [518, 333] width 35 height 35
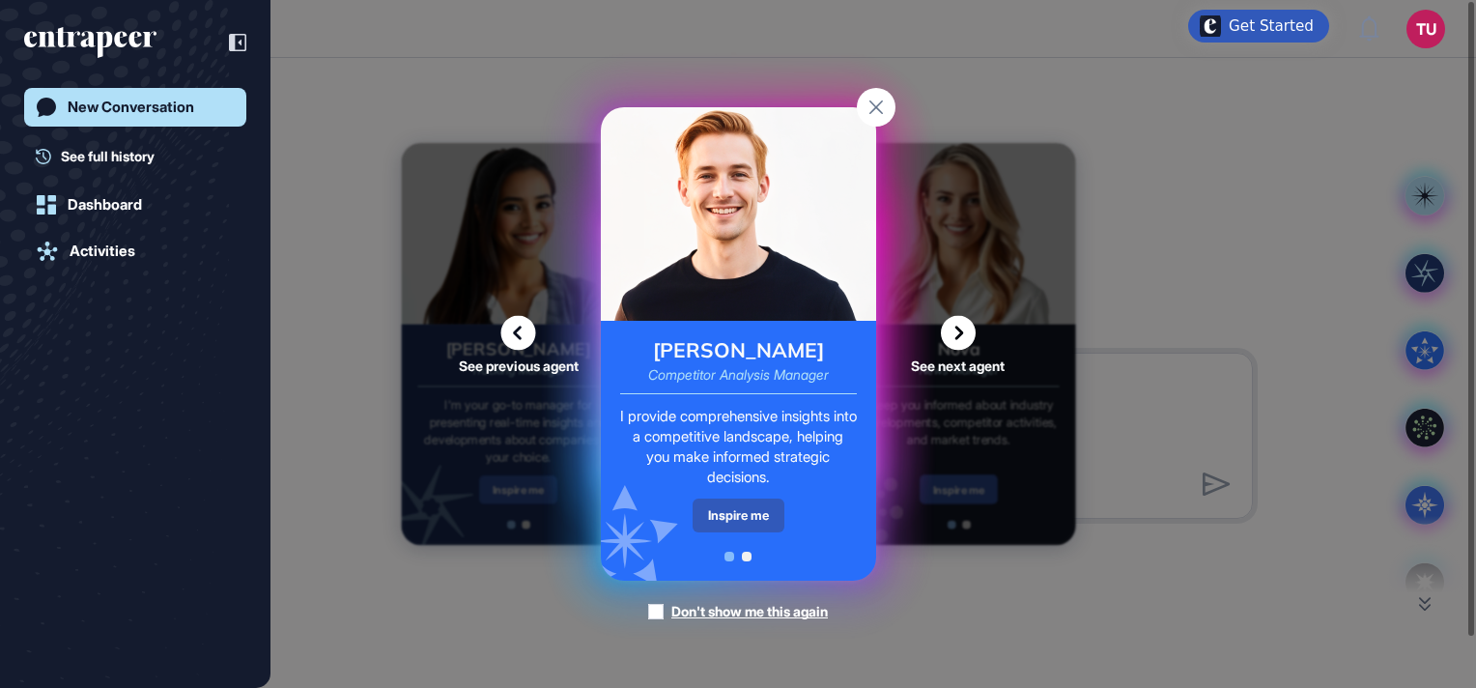
click at [526, 326] on icon at bounding box center [518, 333] width 35 height 35
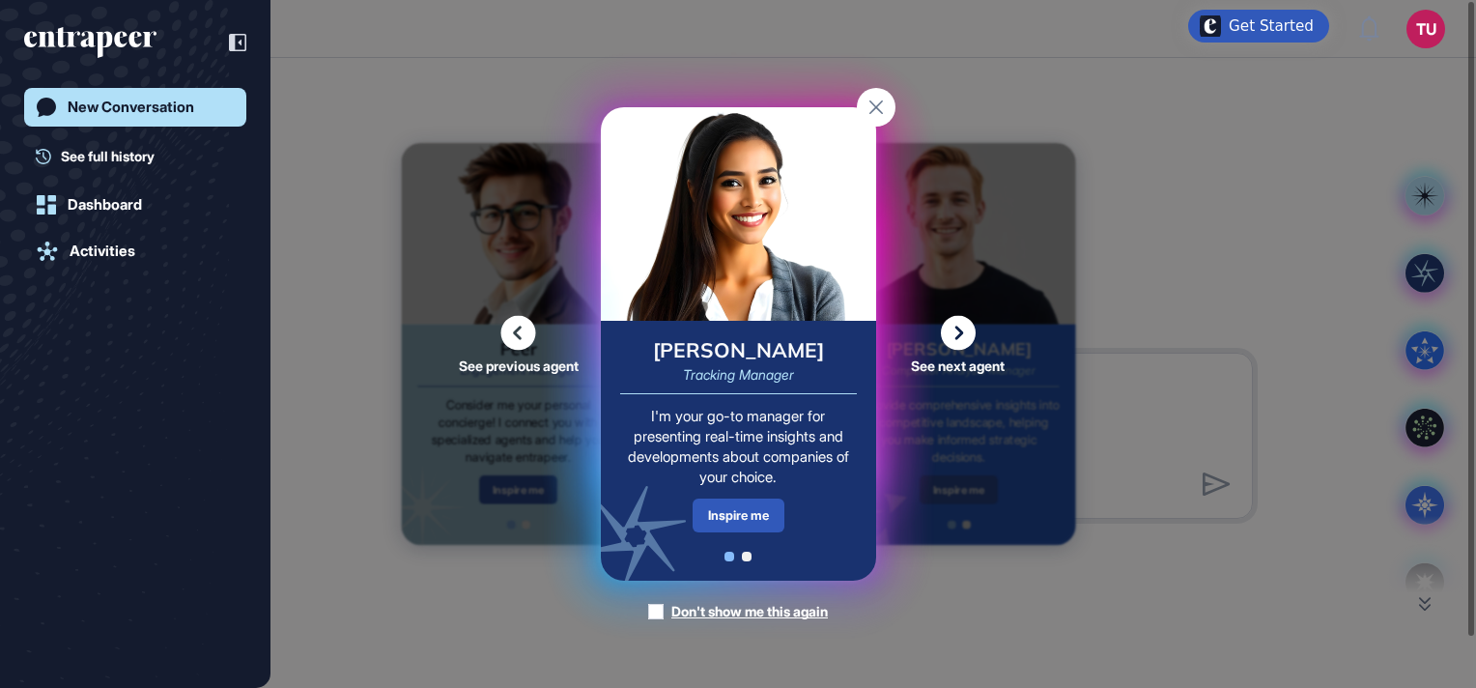
click at [526, 326] on icon at bounding box center [518, 333] width 35 height 35
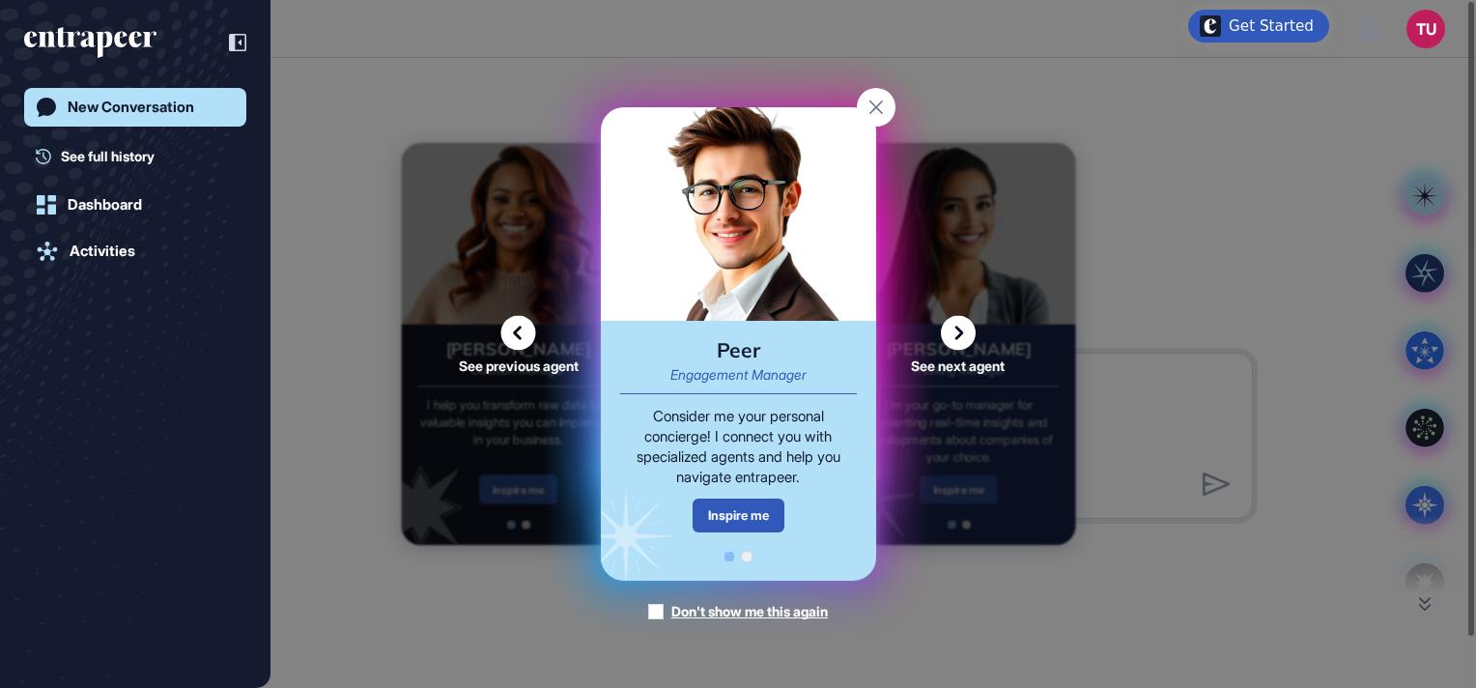
click at [526, 326] on icon at bounding box center [518, 333] width 35 height 35
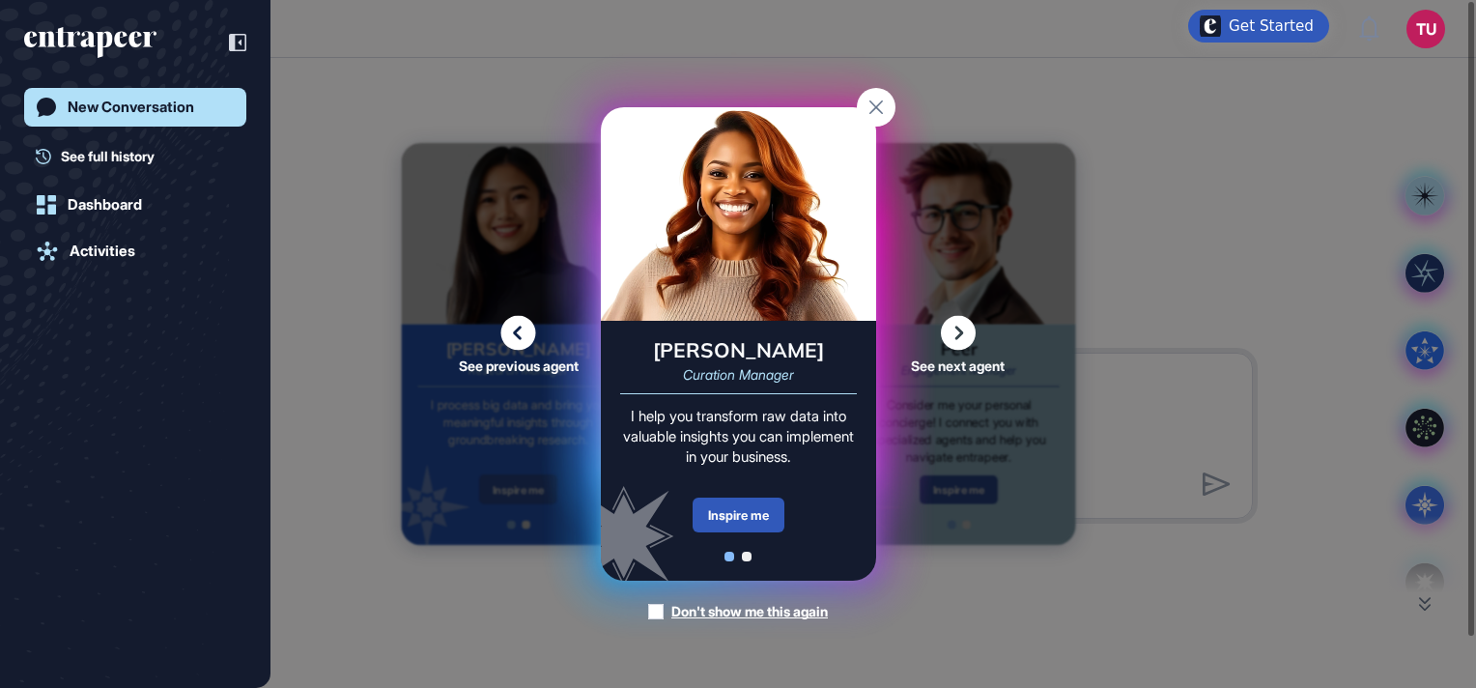
click at [526, 326] on icon at bounding box center [518, 333] width 35 height 35
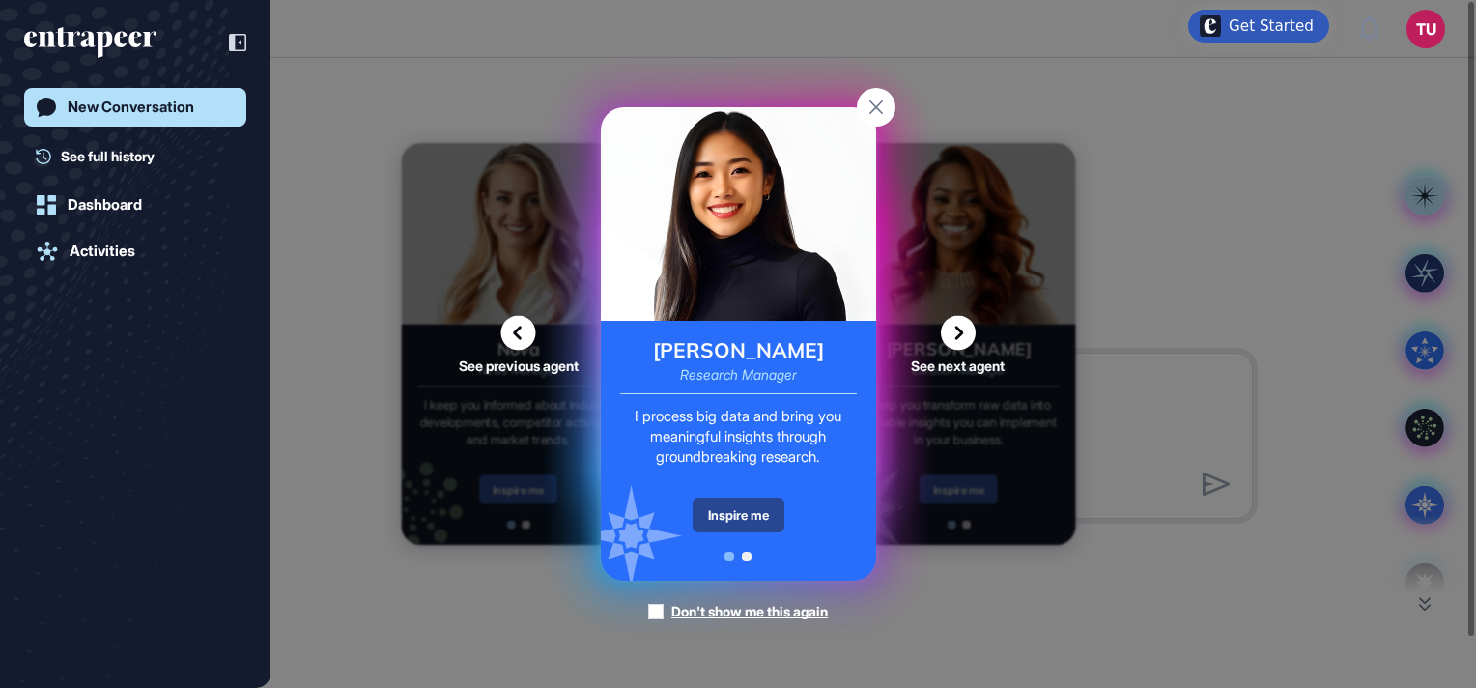
click at [745, 520] on div "Inspire me" at bounding box center [738, 514] width 92 height 35
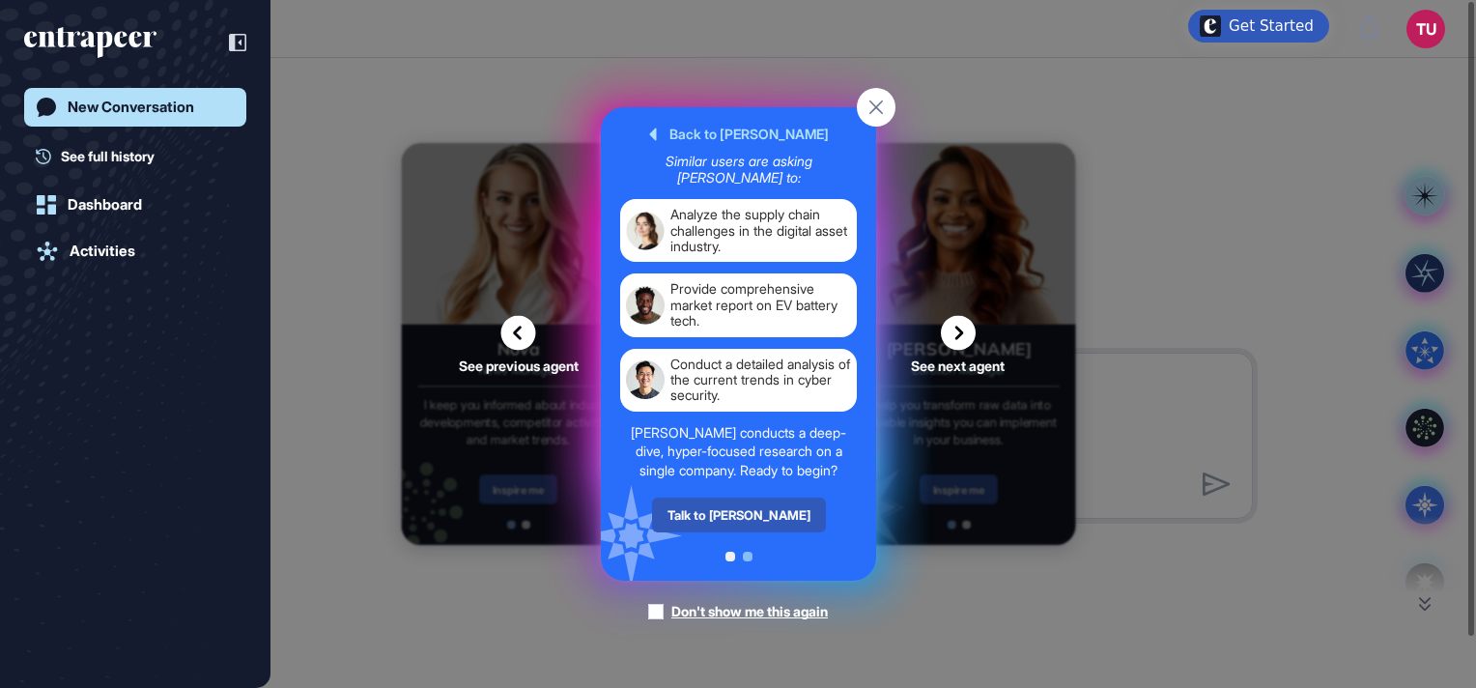
click at [745, 520] on div "Talk to Reese" at bounding box center [738, 514] width 174 height 35
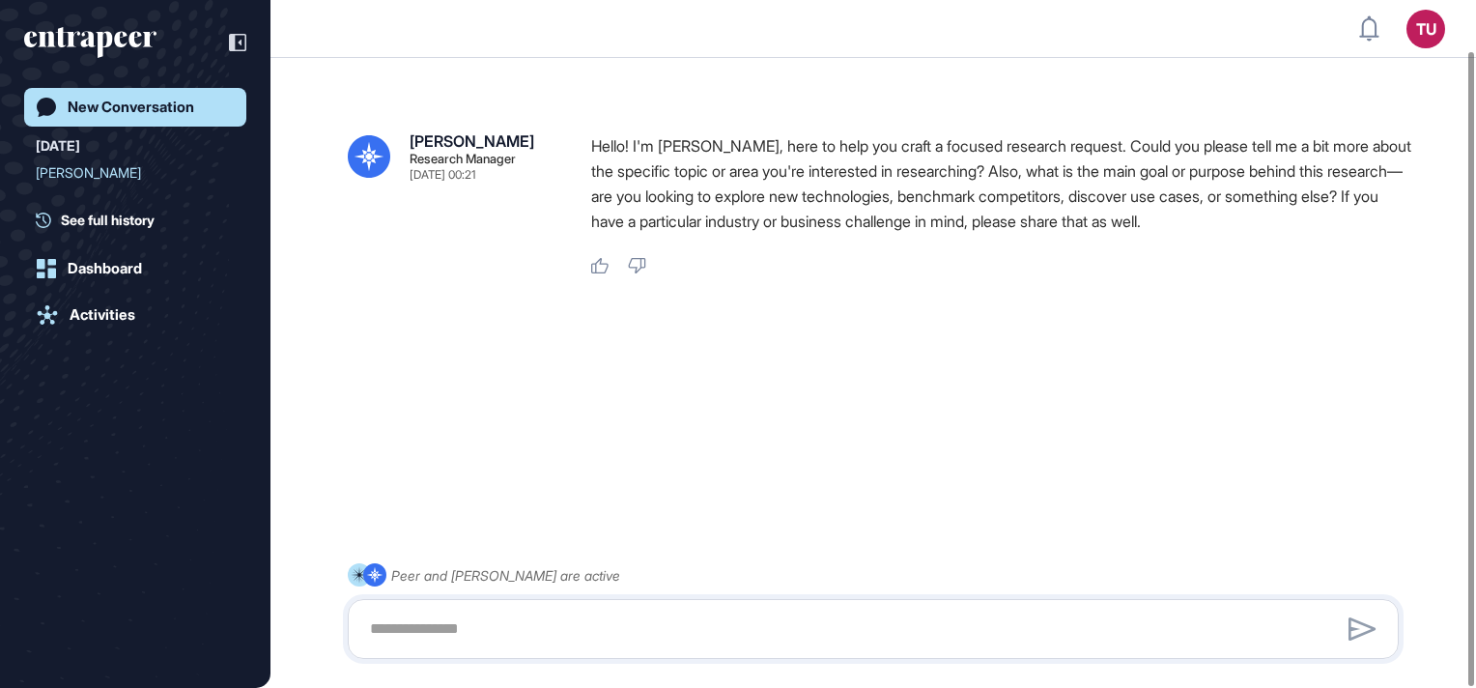
scroll to position [54, 0]
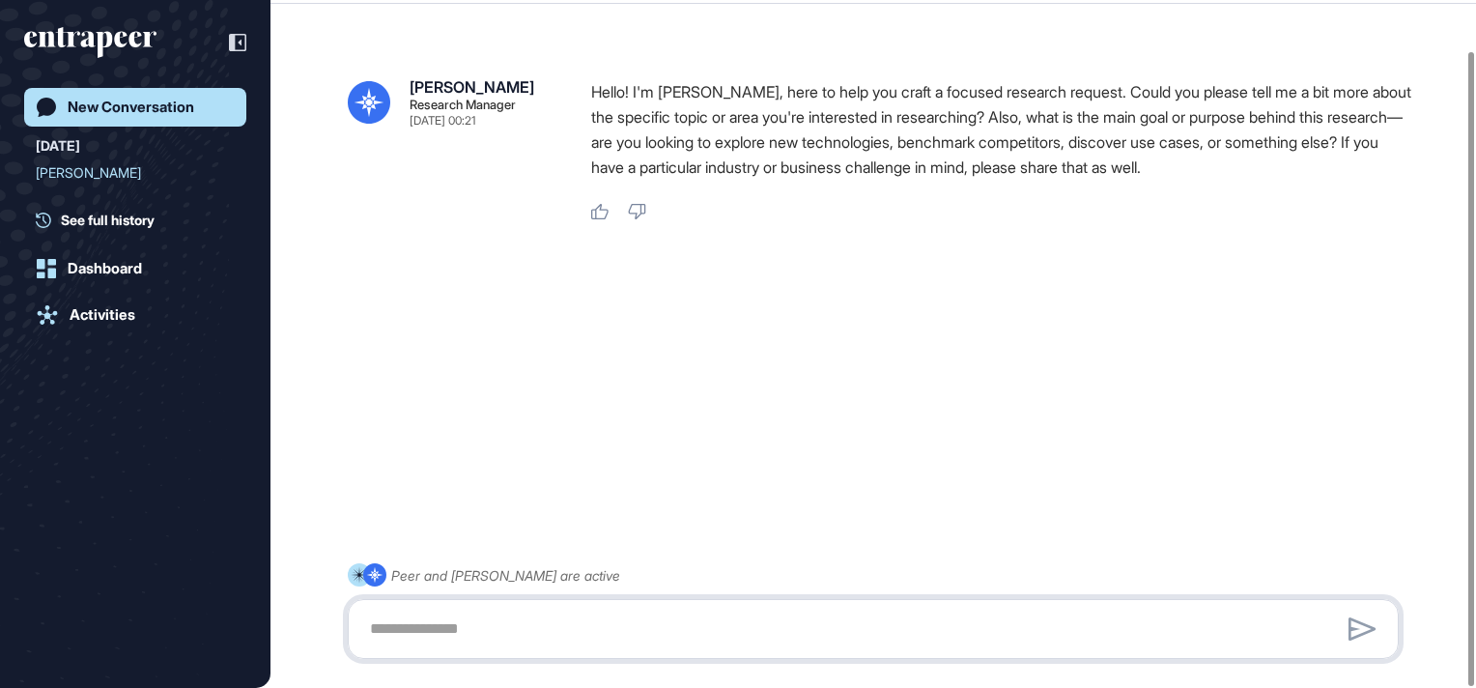
click at [557, 632] on textarea at bounding box center [872, 628] width 1029 height 39
type textarea "**********"
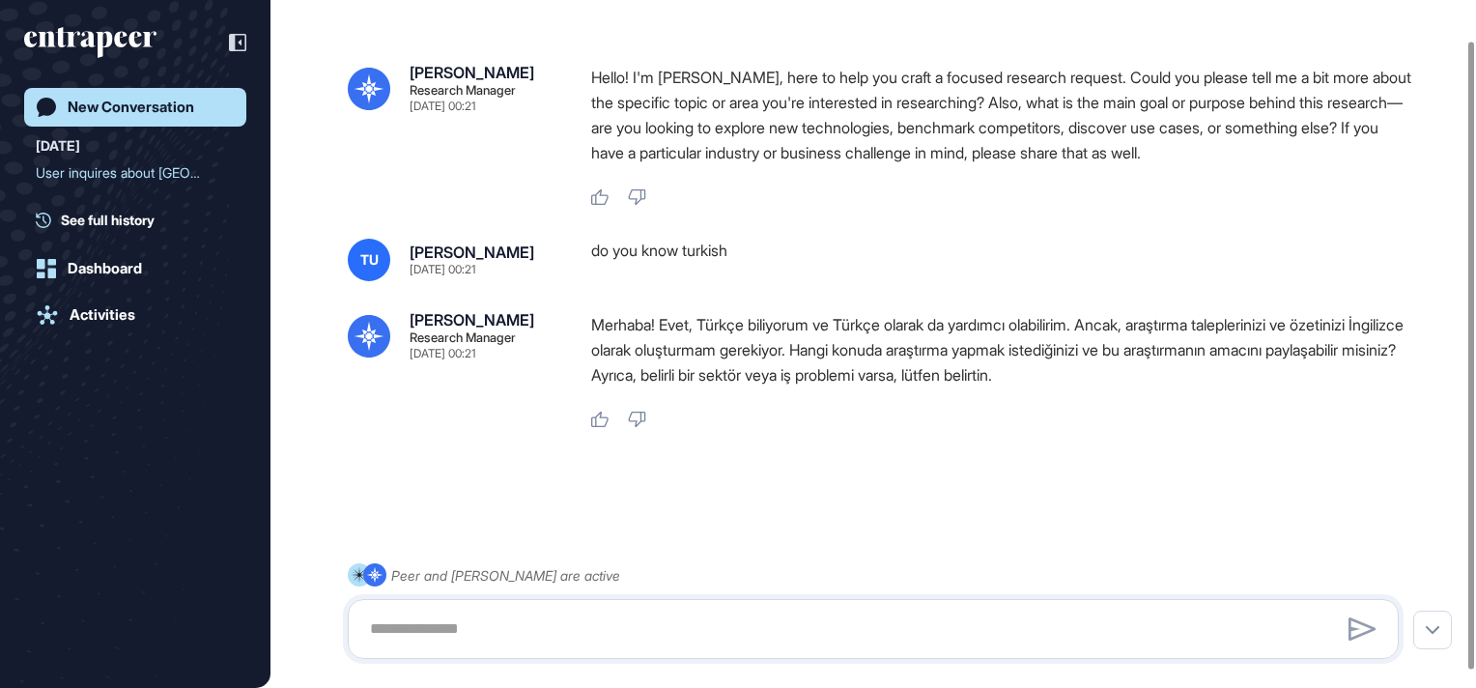
scroll to position [0, 0]
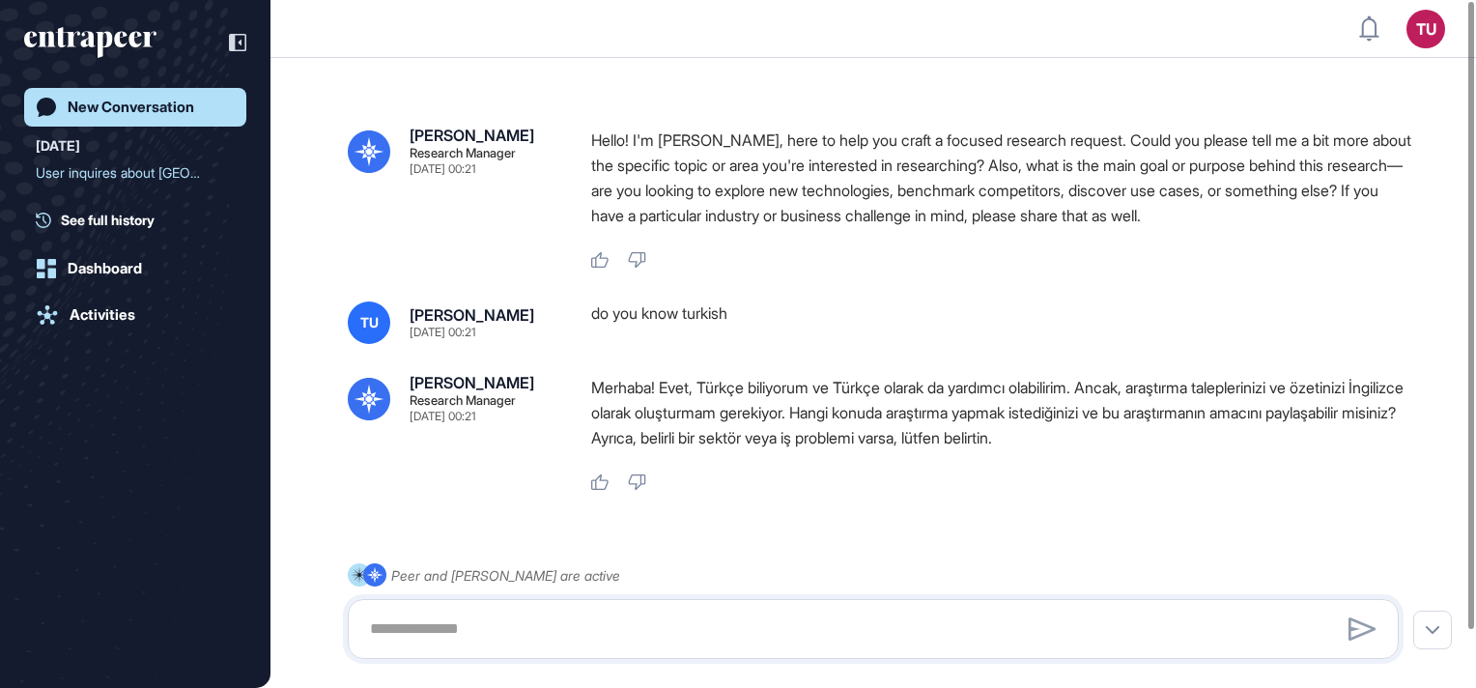
click at [102, 48] on icon "entrapeer-logo" at bounding box center [104, 44] width 16 height 27
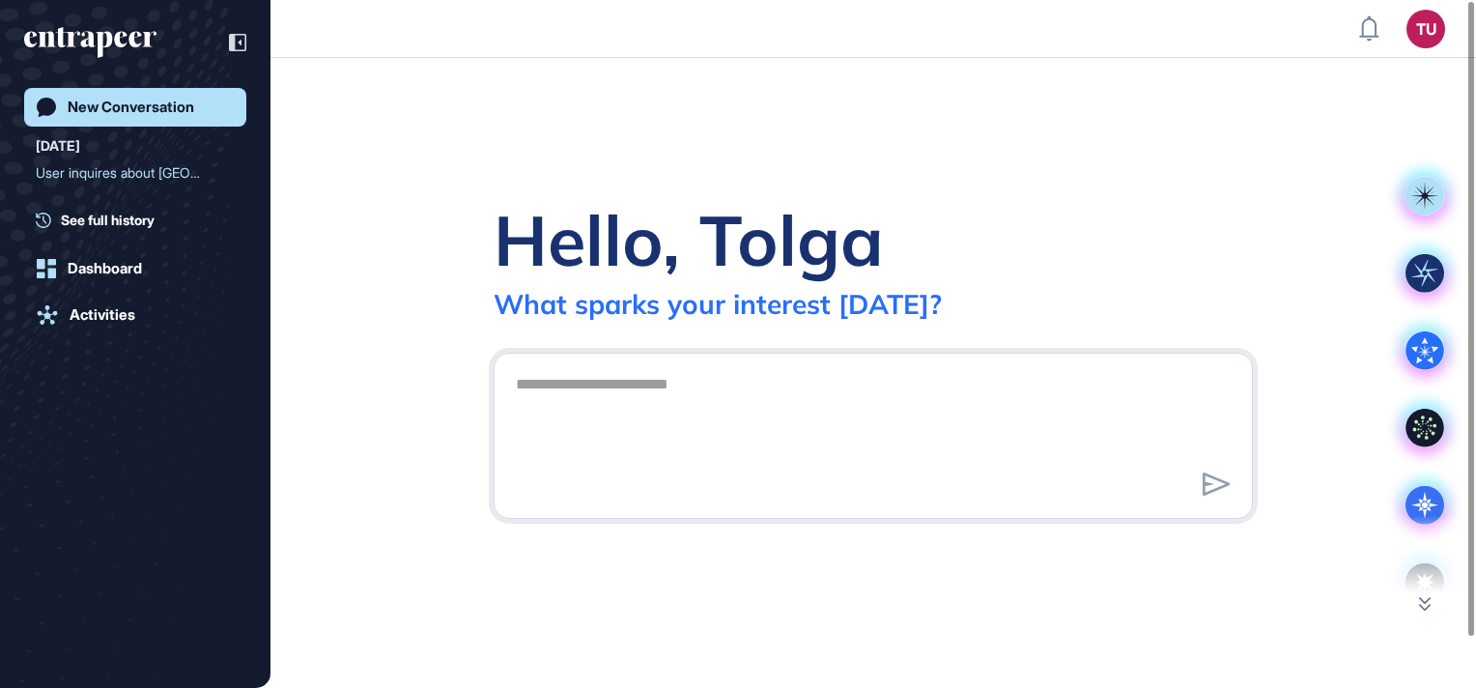
click at [1422, 613] on div "Hello, Tolga What sparks your interest today?" at bounding box center [872, 373] width 1205 height 630
click at [1423, 606] on icon at bounding box center [1425, 603] width 12 height 14
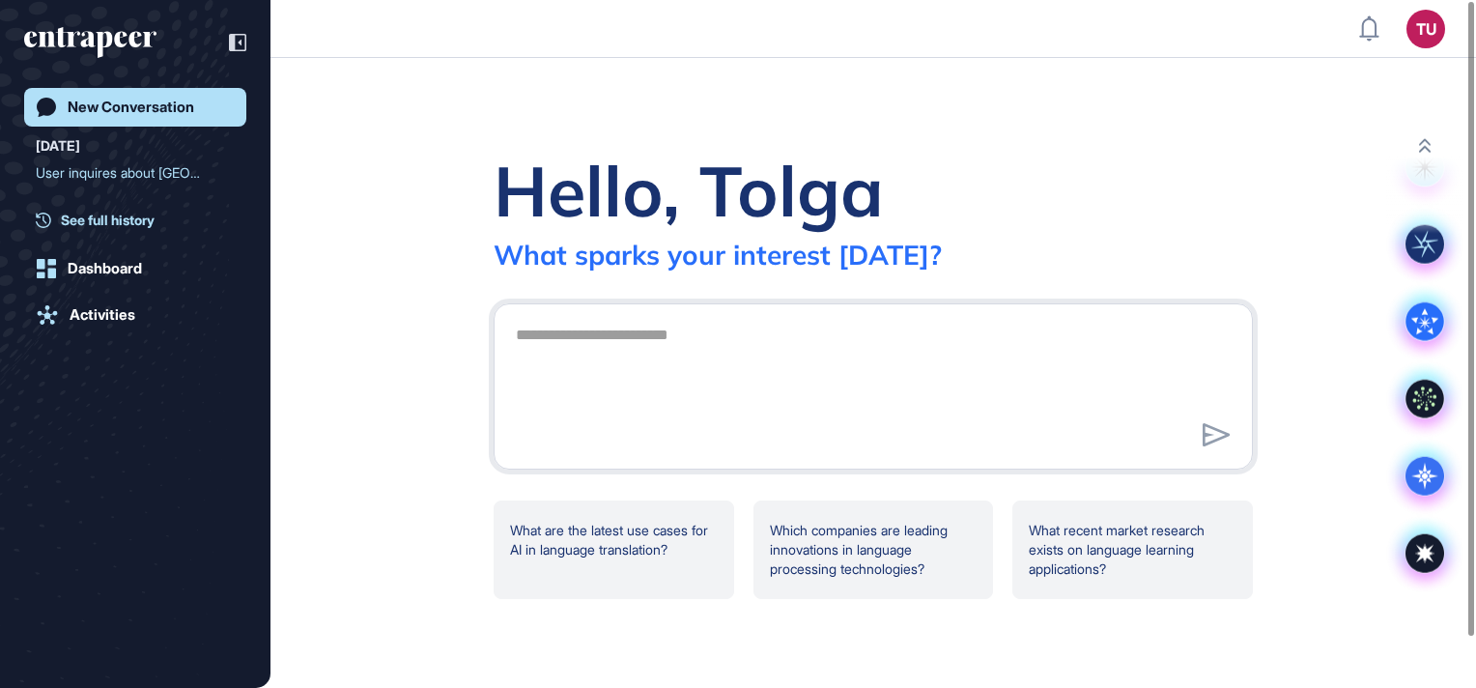
click at [106, 211] on span "See full history" at bounding box center [108, 220] width 94 height 20
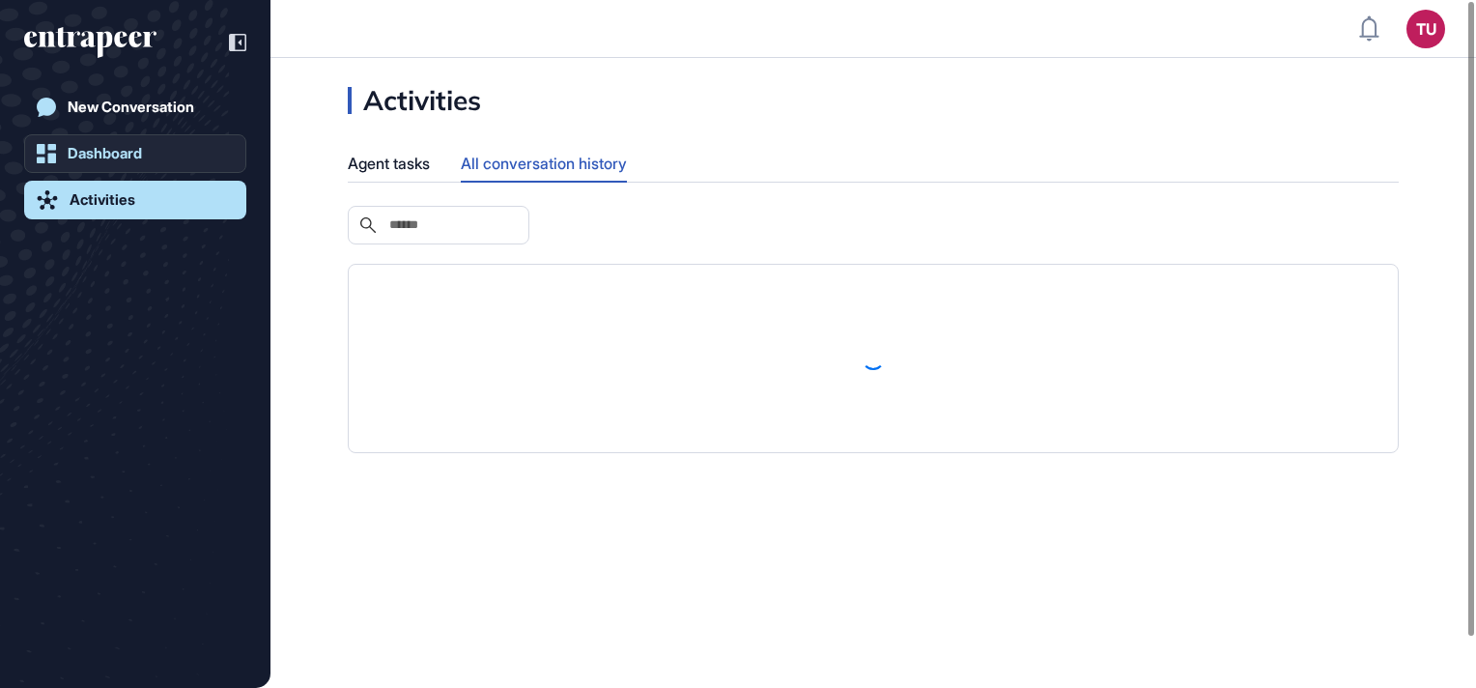
click at [103, 265] on div "New Conversation Dashboard Activities" at bounding box center [135, 363] width 222 height 551
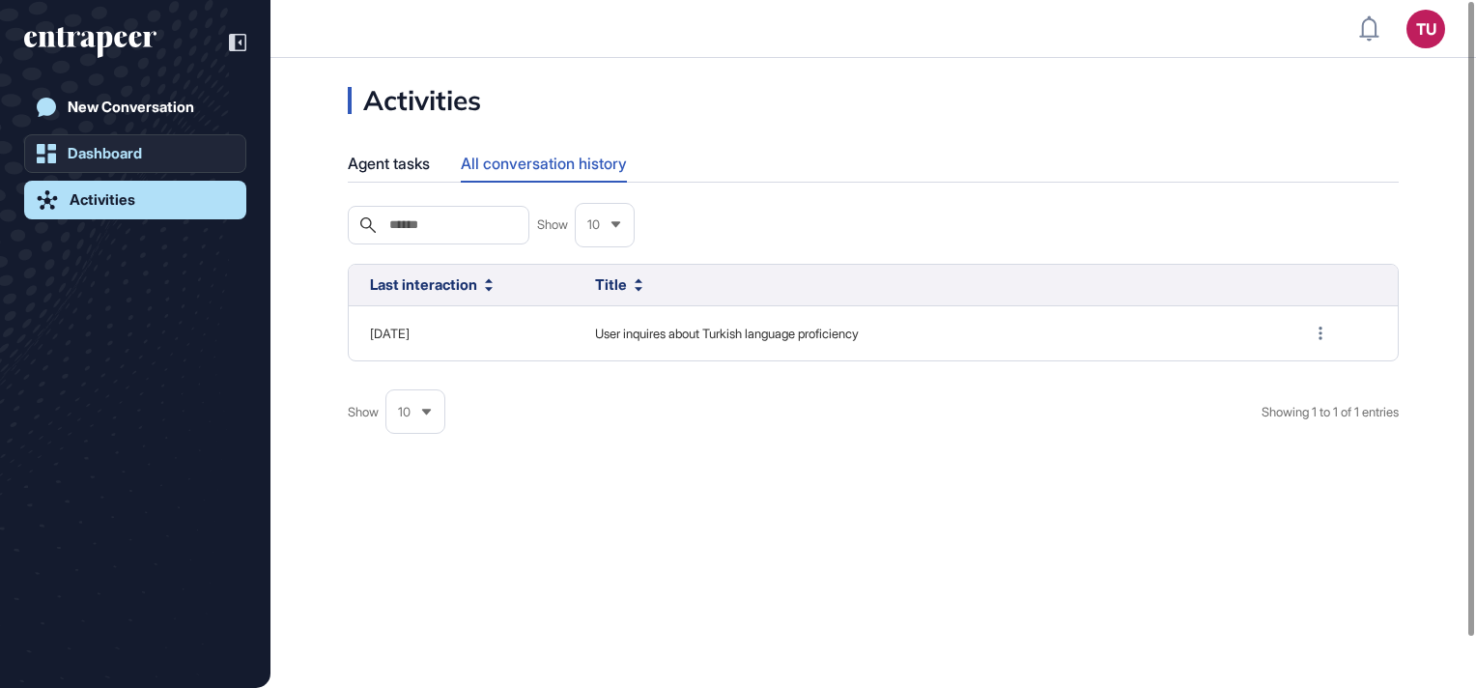
click at [125, 171] on link "Dashboard" at bounding box center [135, 153] width 222 height 39
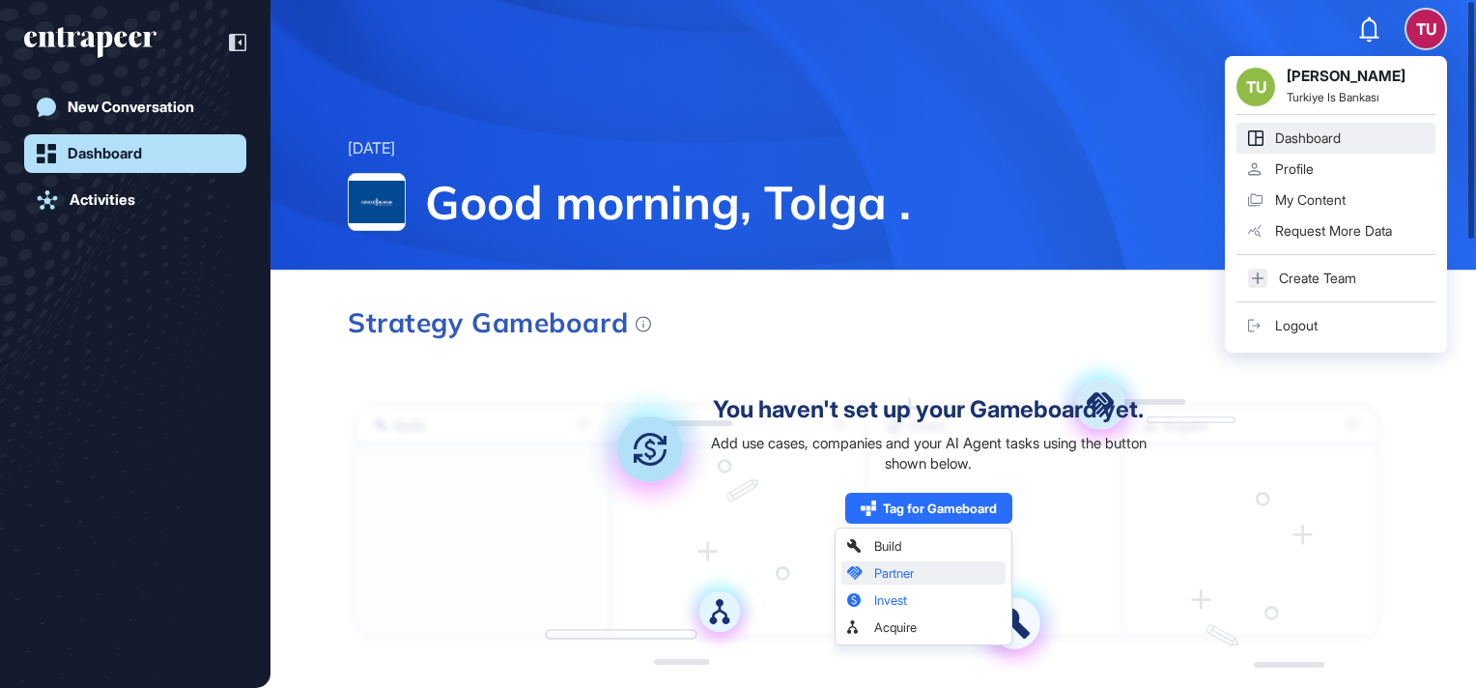
click at [1424, 27] on div "TU TU Tolga Uslu Turkiye Is Bankası Dashboard Profile My Content Request More D…" at bounding box center [1425, 29] width 39 height 39
click at [1314, 189] on link "My Content" at bounding box center [1335, 199] width 199 height 31
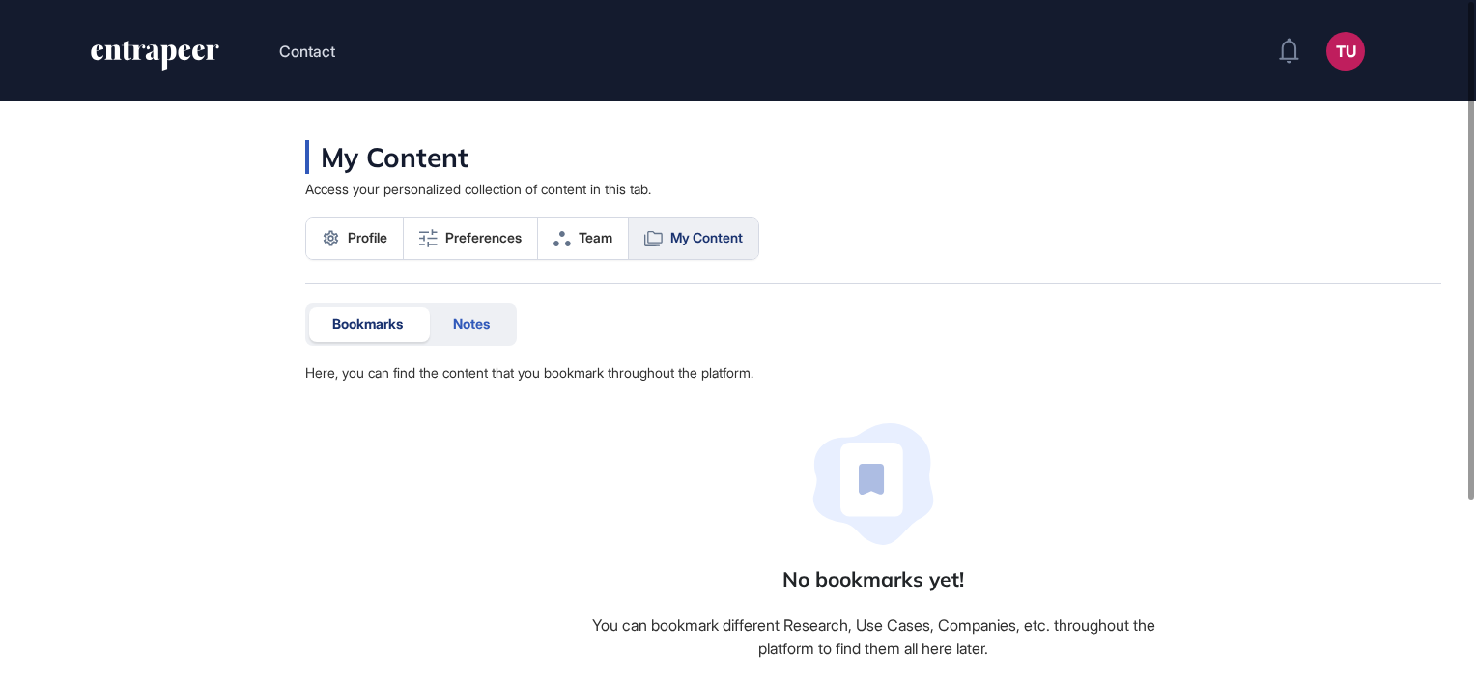
click at [470, 312] on div "Notes" at bounding box center [471, 324] width 83 height 35
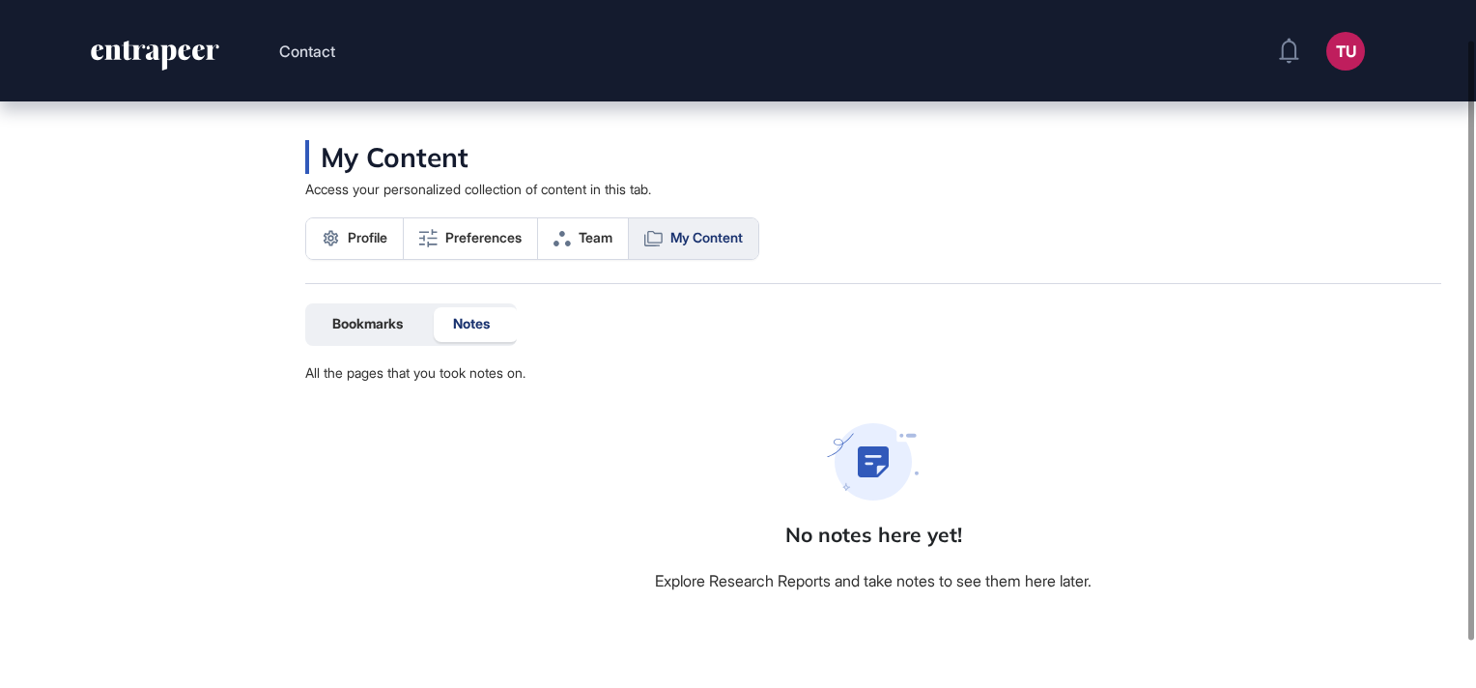
scroll to position [97, 0]
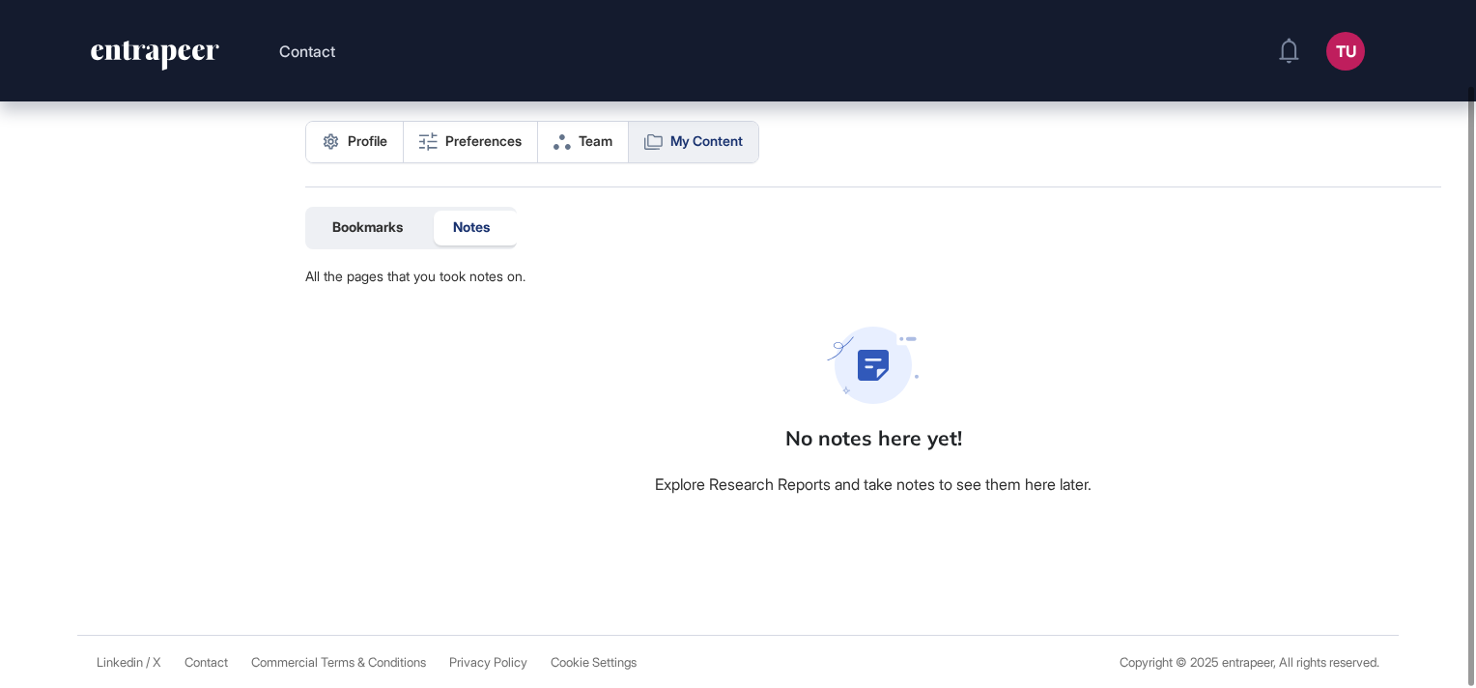
click at [568, 162] on div "My Content Access your personalized collection of content in this tab. Profile …" at bounding box center [873, 115] width 1136 height 144
click at [580, 152] on link "Team" at bounding box center [583, 142] width 91 height 41
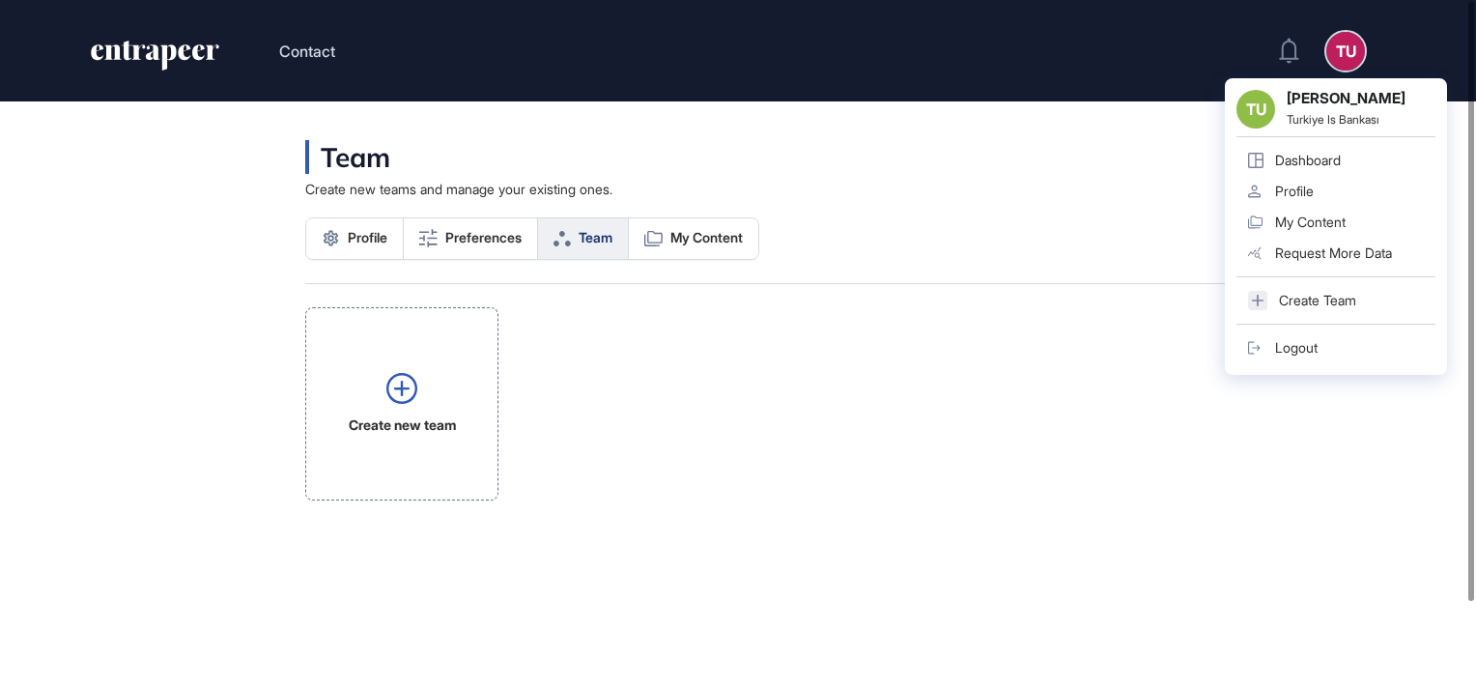
click at [1295, 188] on div "Profile" at bounding box center [1294, 190] width 39 height 15
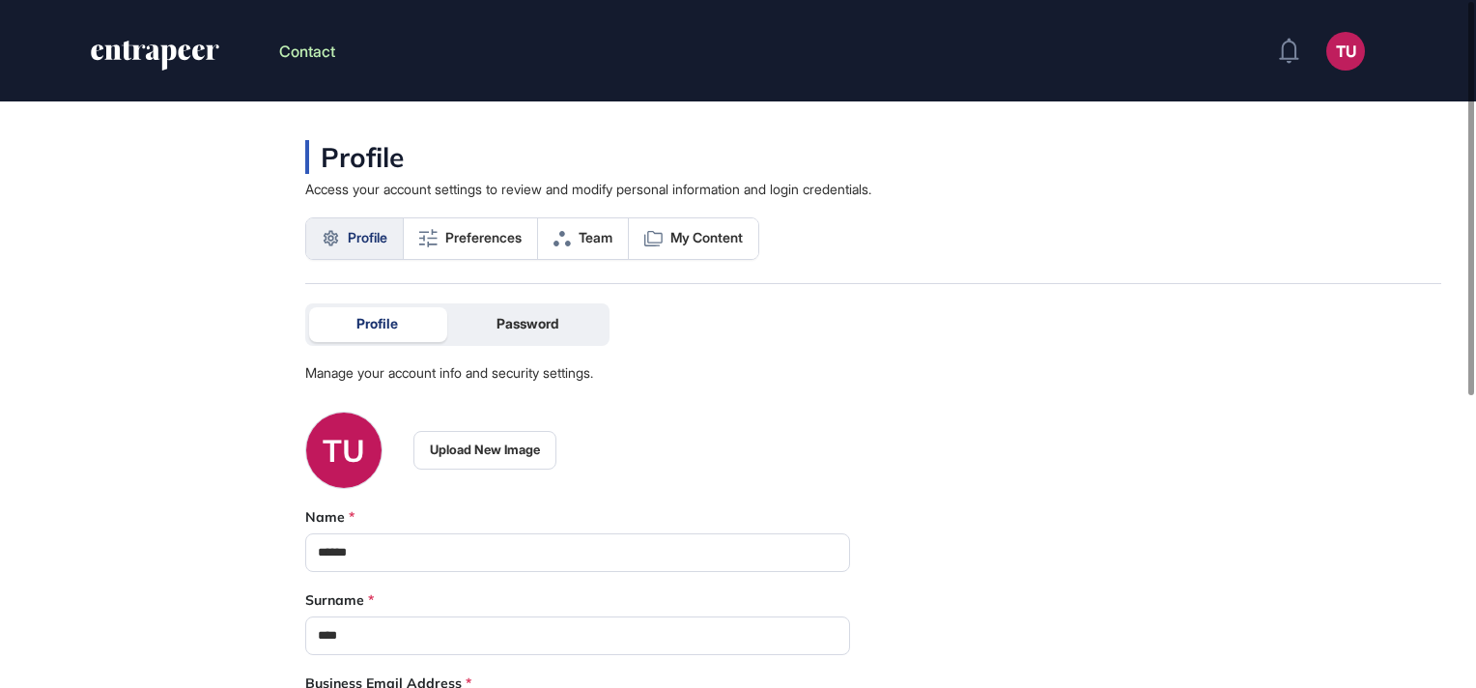
click at [294, 46] on button "Contact" at bounding box center [307, 51] width 56 height 25
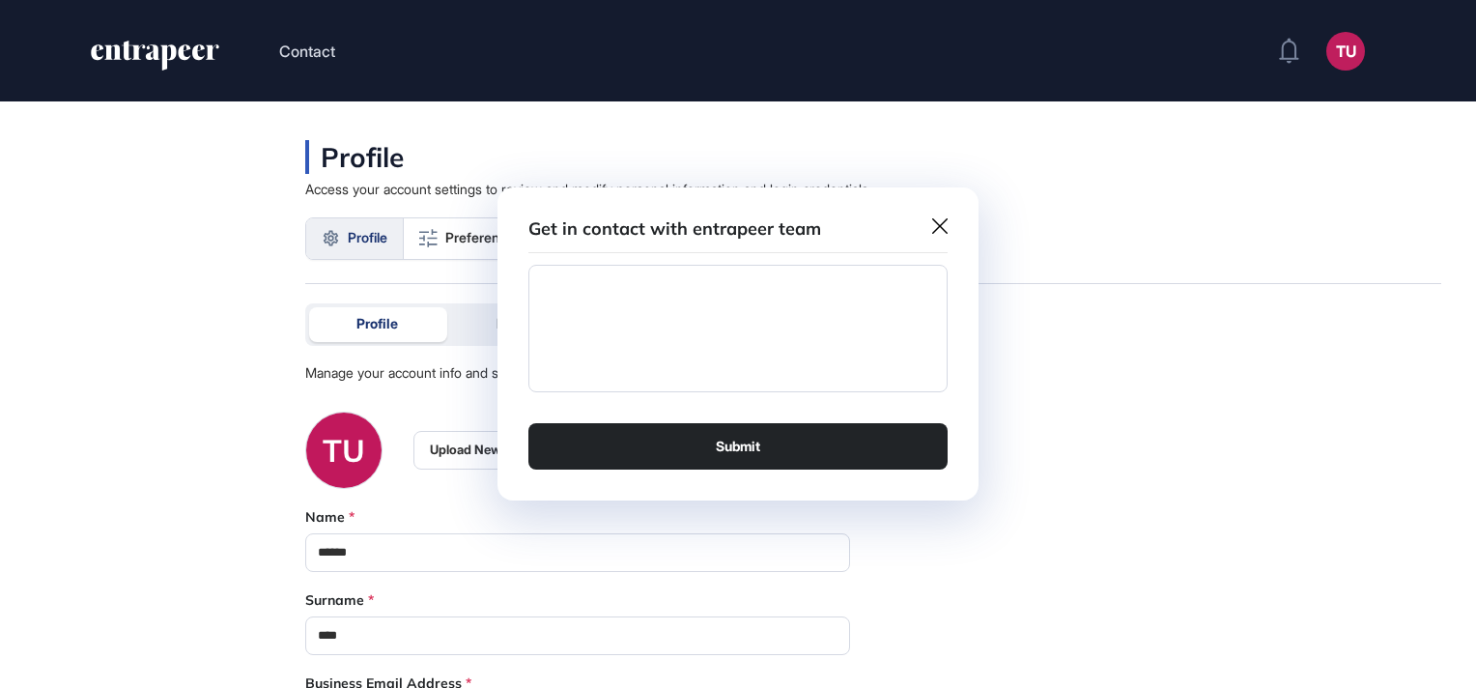
click at [943, 228] on icon at bounding box center [939, 225] width 15 height 15
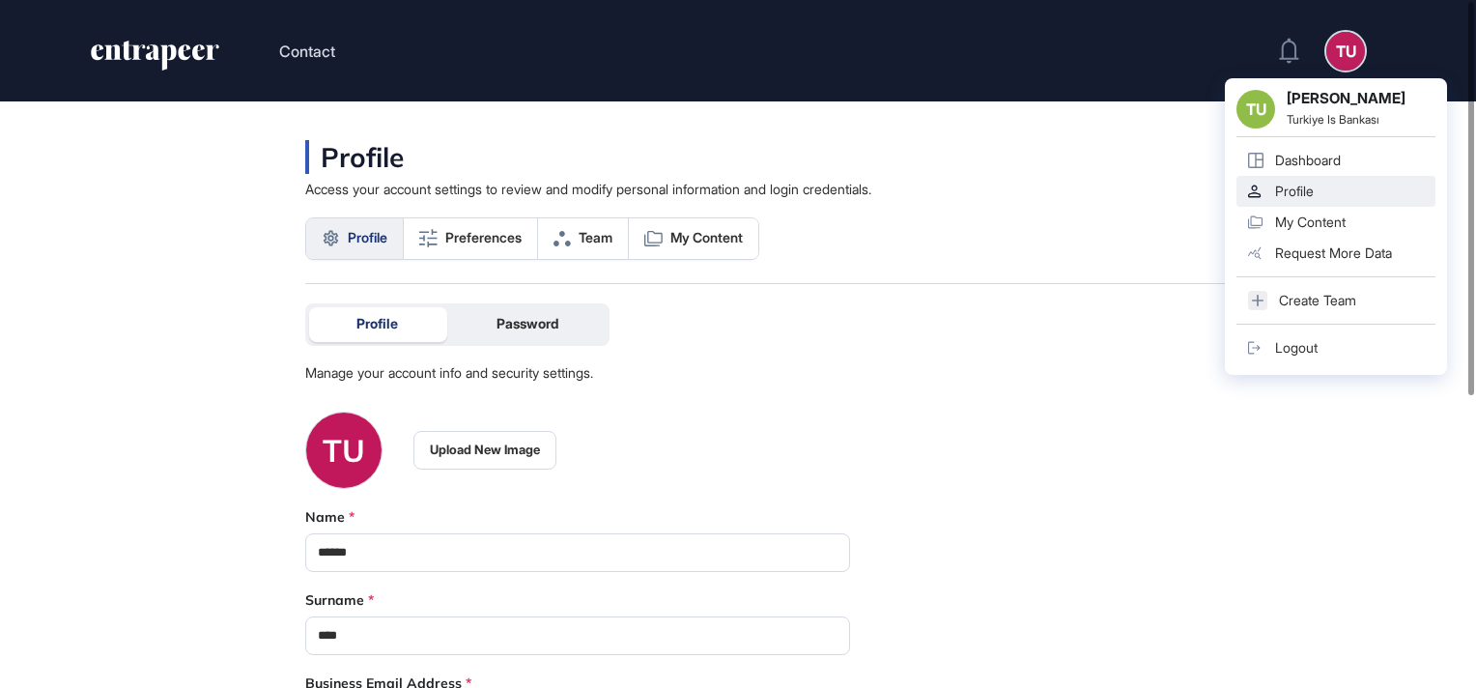
click at [1313, 166] on div "Dashboard" at bounding box center [1308, 160] width 66 height 15
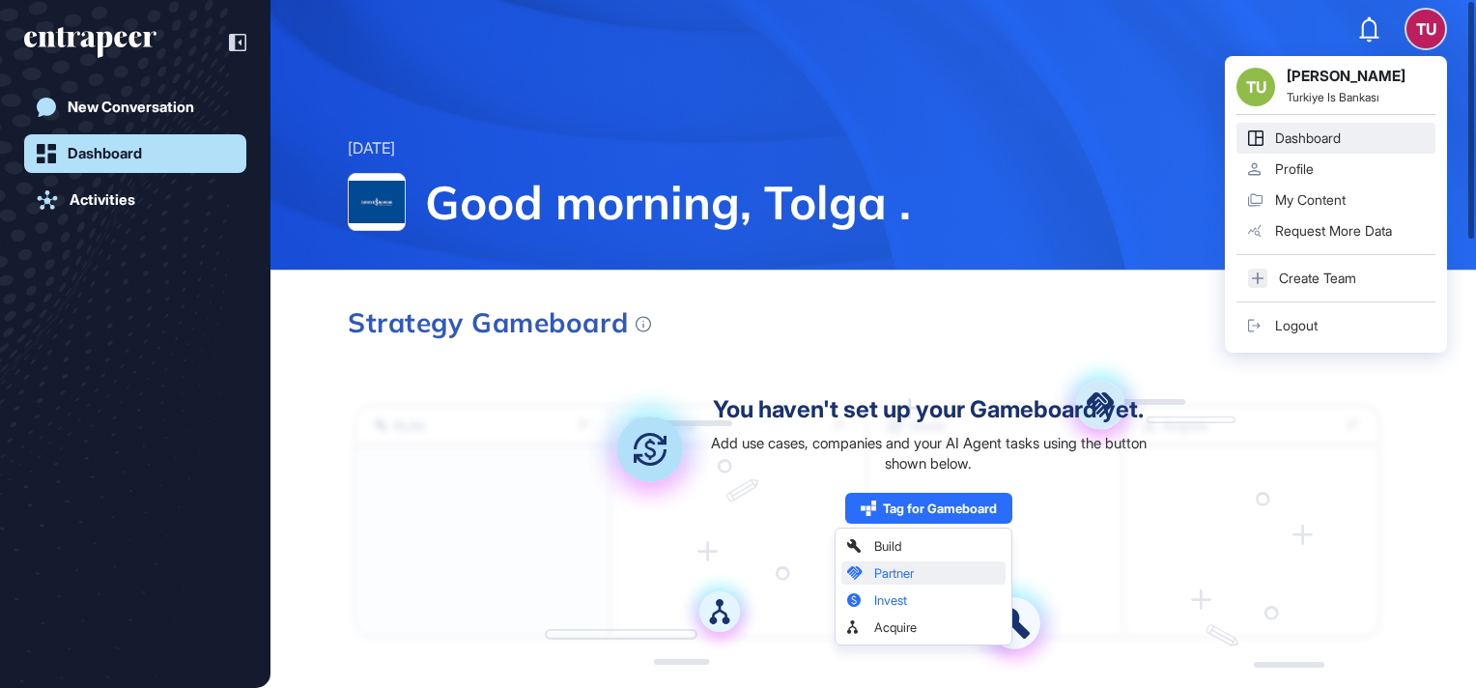
click at [1311, 326] on div "Logout" at bounding box center [1296, 325] width 42 height 15
